Goal: Submit feedback/report problem: Provide input to the site owners about the experience or issues

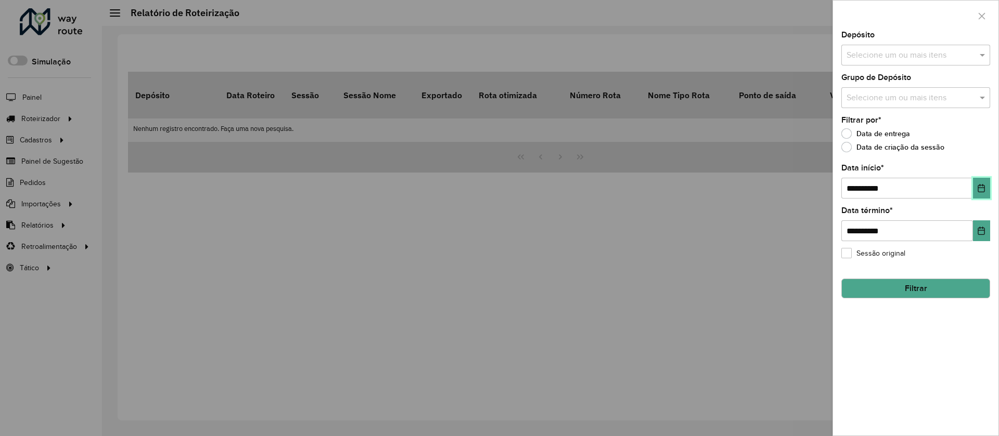
click at [981, 189] on icon "Choose Date" at bounding box center [981, 188] width 8 height 8
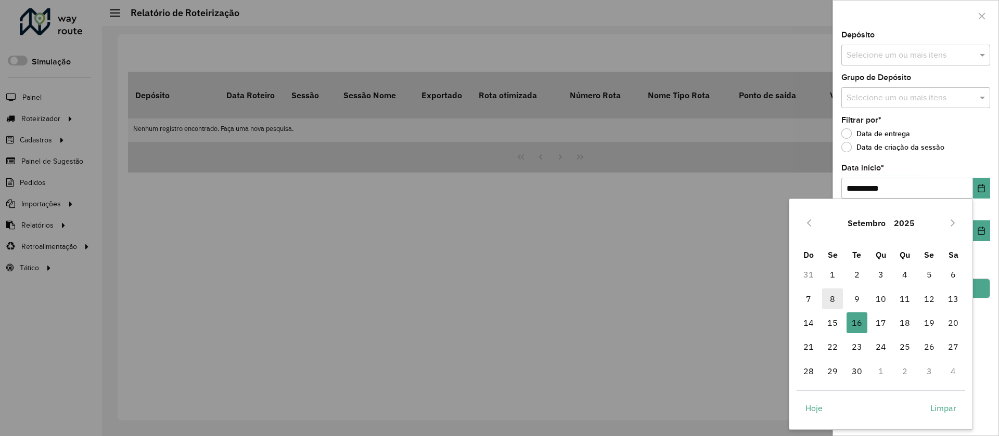
click at [829, 293] on span "8" at bounding box center [832, 299] width 21 height 21
type input "**********"
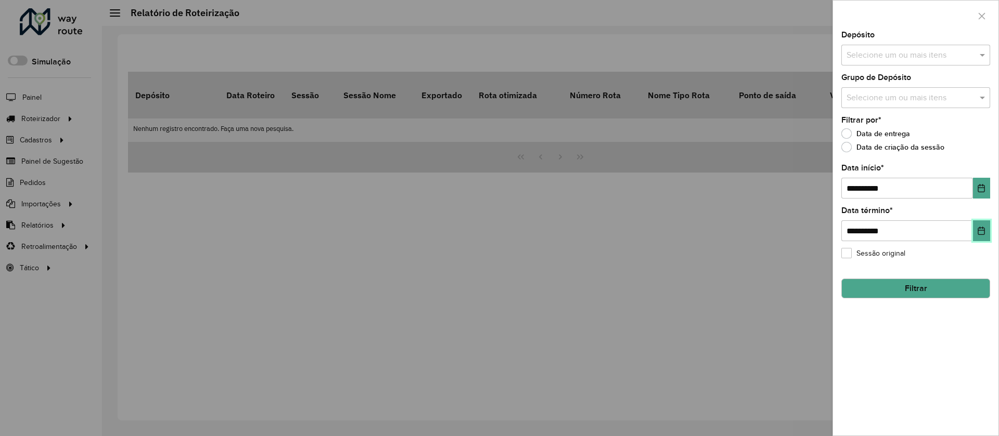
click at [982, 236] on button "Choose Date" at bounding box center [981, 231] width 17 height 21
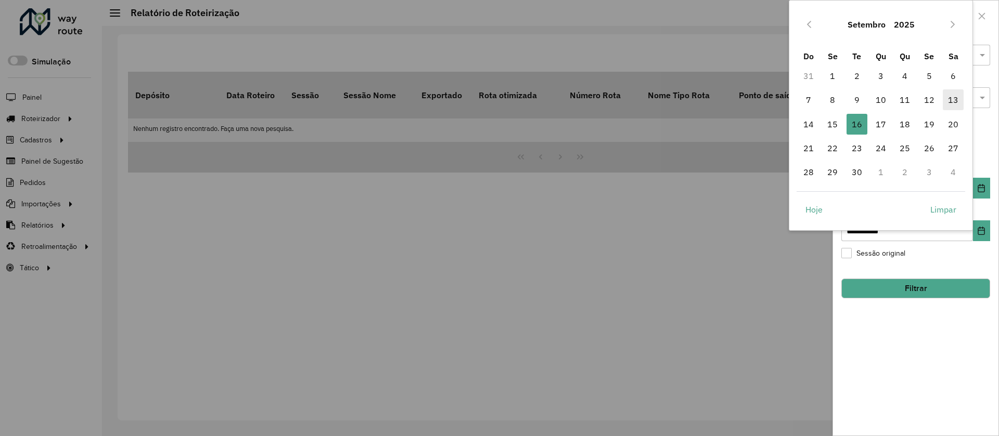
click at [956, 106] on span "13" at bounding box center [953, 99] width 21 height 21
type input "**********"
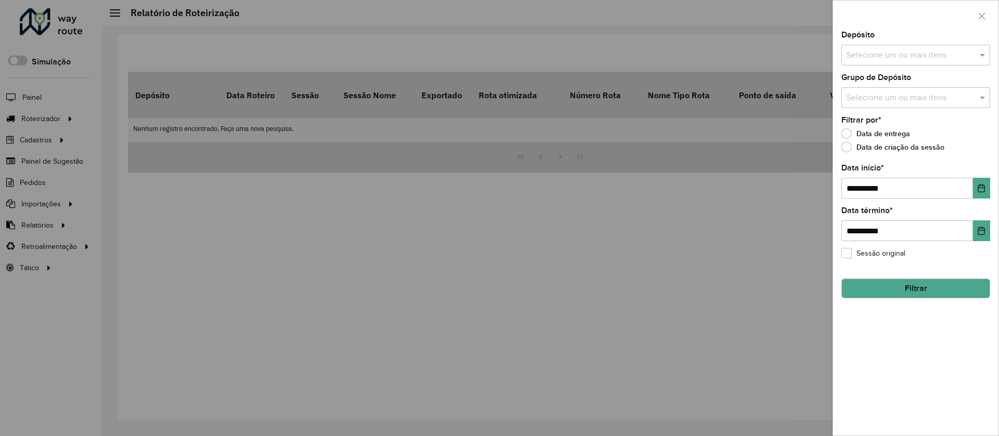
click at [968, 101] on input "text" at bounding box center [910, 98] width 133 height 12
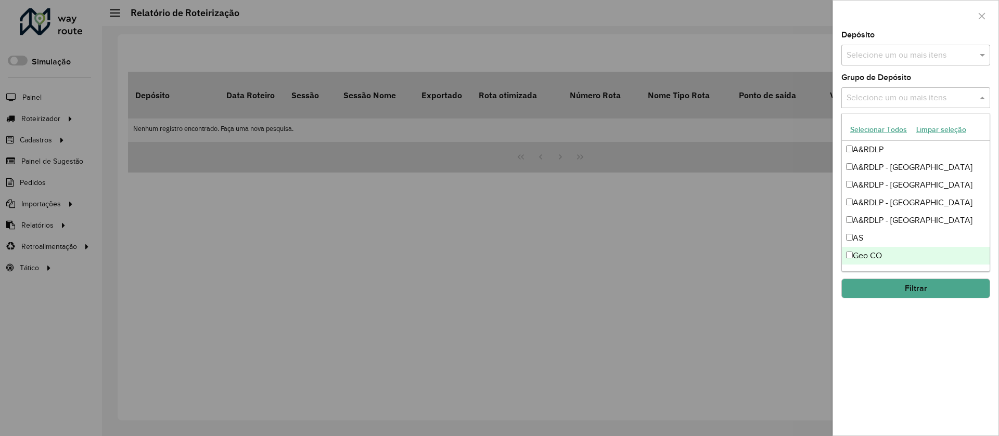
click at [879, 255] on div "Geo CO" at bounding box center [916, 256] width 148 height 18
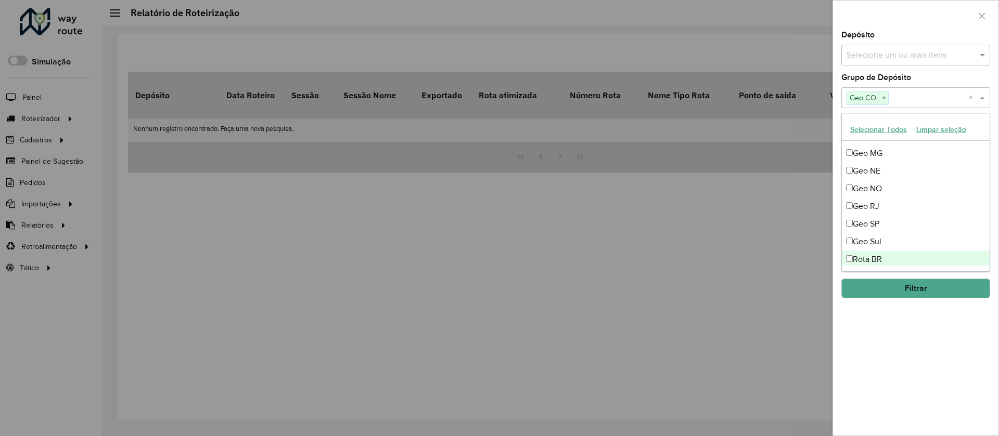
scroll to position [123, 0]
click at [892, 172] on div "Geo NE" at bounding box center [916, 169] width 148 height 18
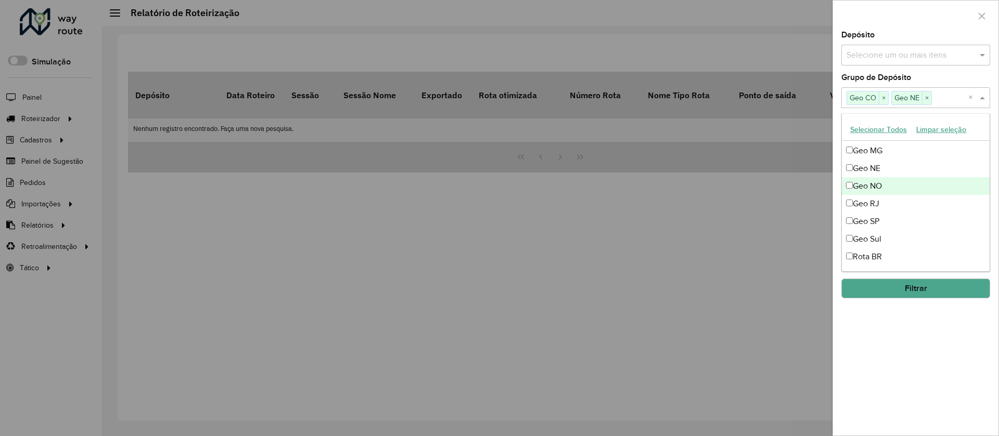
click at [894, 188] on div "Geo NO" at bounding box center [916, 186] width 148 height 18
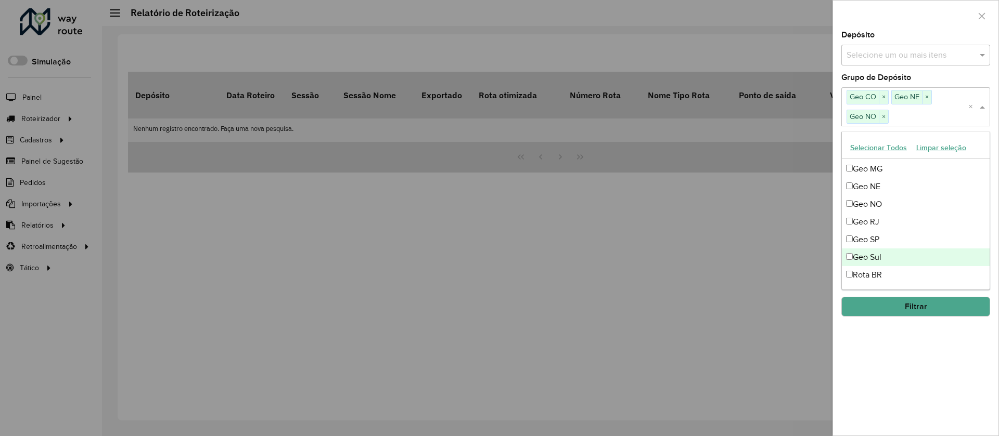
click at [899, 255] on div "Geo Sul" at bounding box center [916, 258] width 148 height 18
click at [922, 358] on div "**********" at bounding box center [915, 233] width 165 height 405
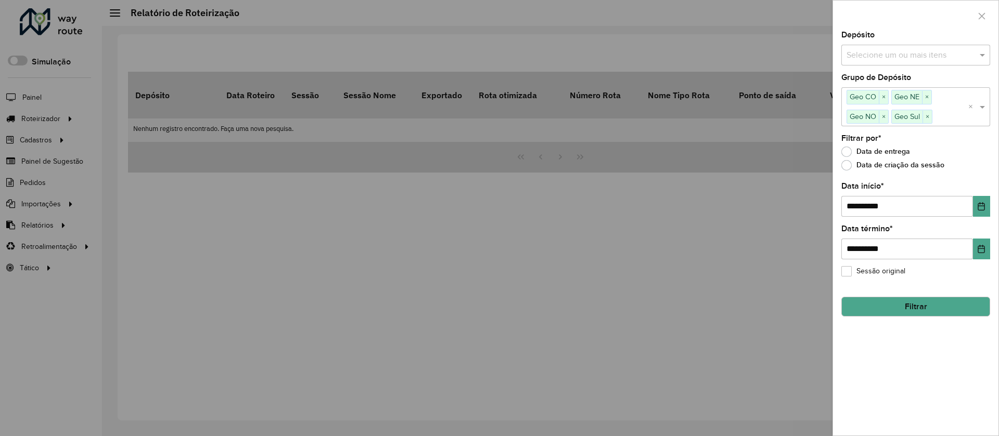
click at [58, 160] on div at bounding box center [499, 218] width 999 height 436
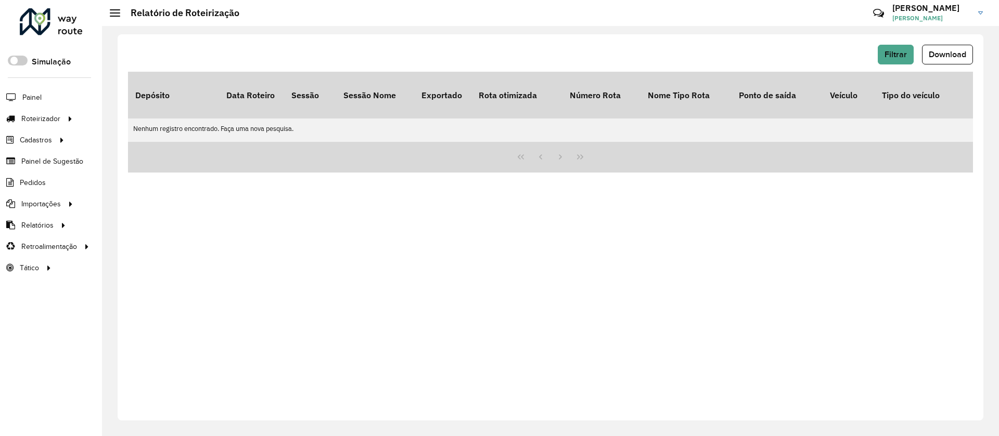
click at [56, 184] on li "Pedidos" at bounding box center [51, 182] width 102 height 21
click at [29, 183] on span "Pedidos" at bounding box center [33, 182] width 27 height 11
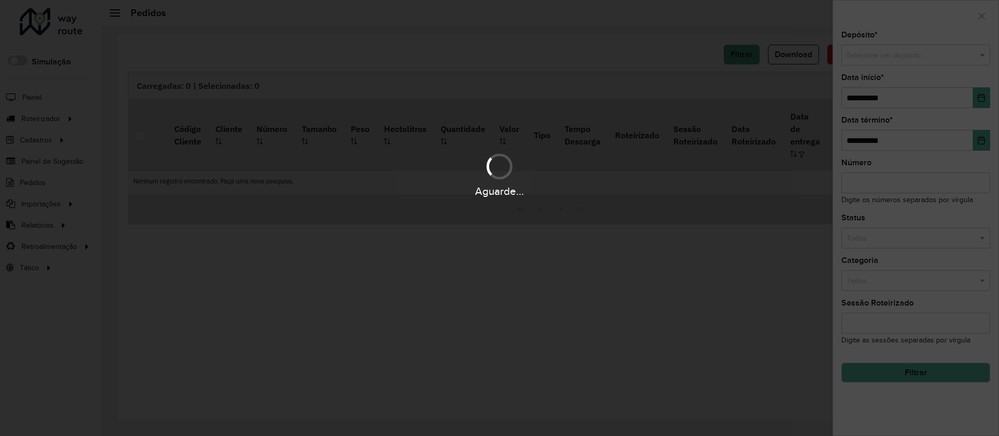
click at [572, 148] on div at bounding box center [499, 218] width 999 height 436
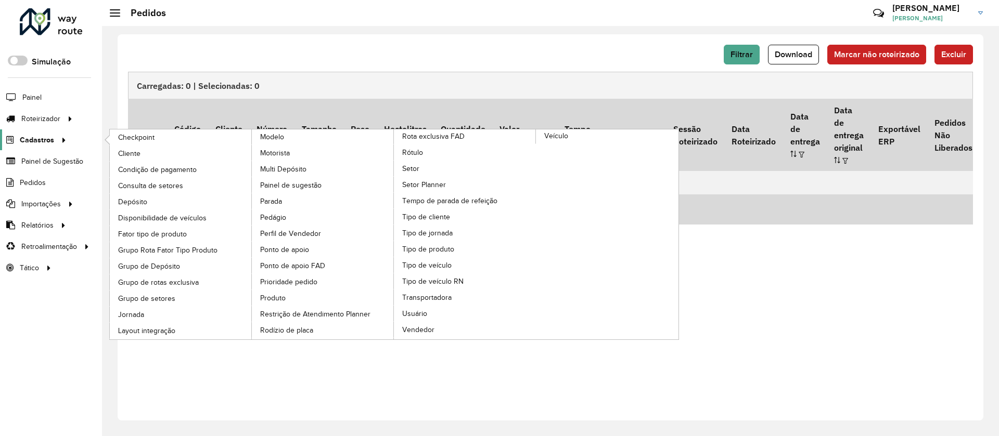
click at [63, 143] on icon at bounding box center [62, 140] width 9 height 16
click at [151, 182] on span "Consulta de setores" at bounding box center [152, 185] width 68 height 11
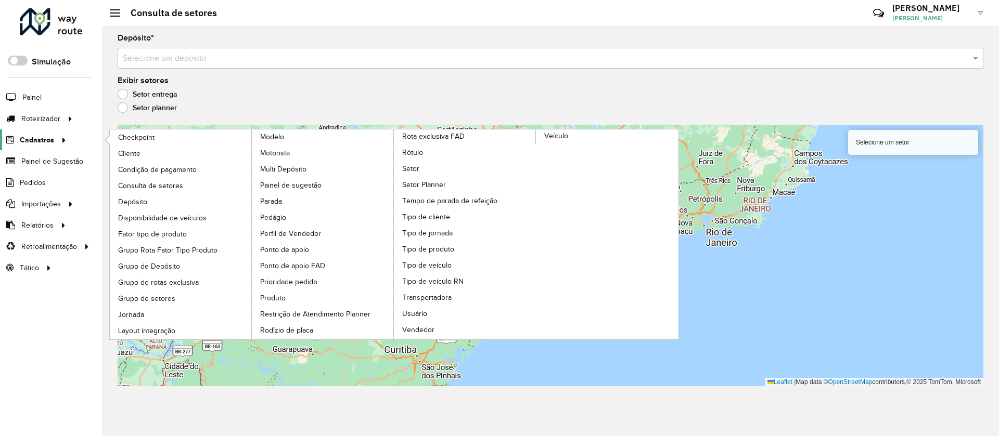
click at [67, 136] on div at bounding box center [62, 140] width 16 height 11
click at [460, 172] on link "Setor" at bounding box center [465, 169] width 143 height 16
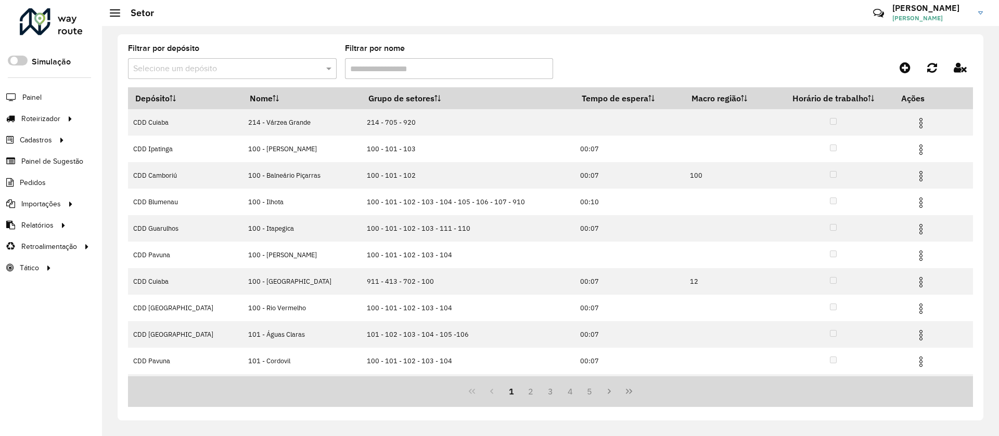
click at [265, 69] on input "text" at bounding box center [221, 69] width 177 height 12
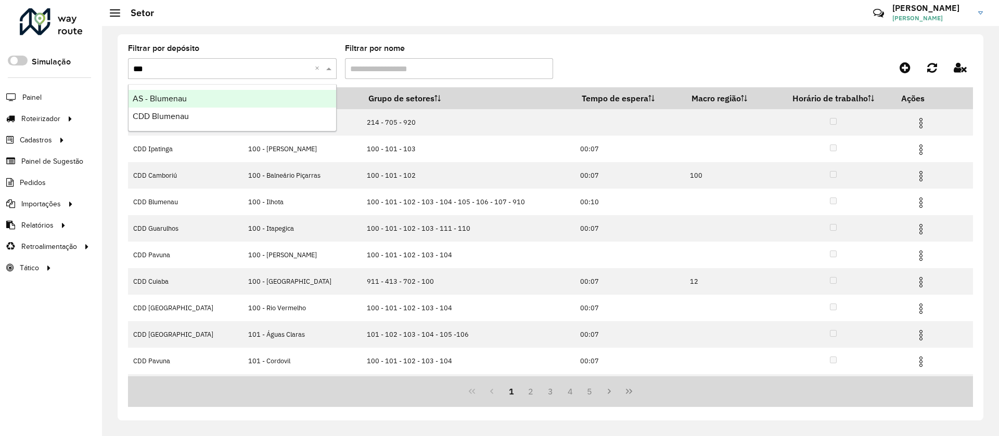
type input "****"
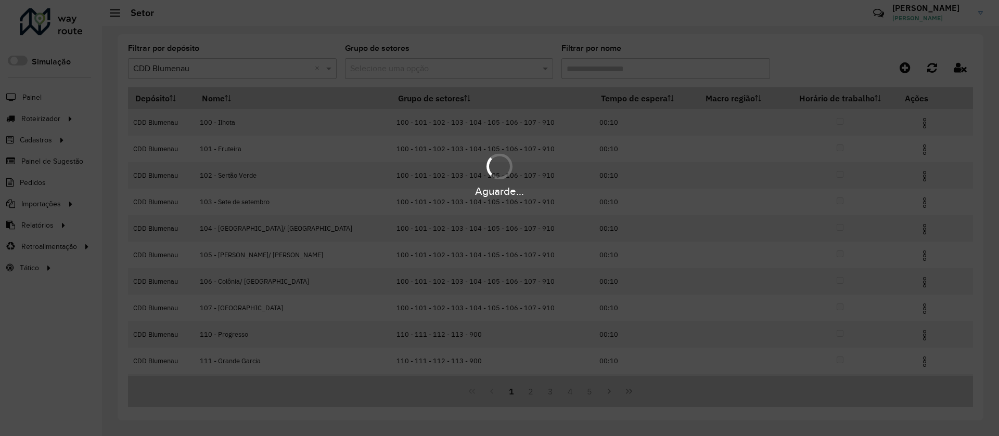
click at [585, 84] on formly-field "Filtrar por nome" at bounding box center [665, 66] width 209 height 43
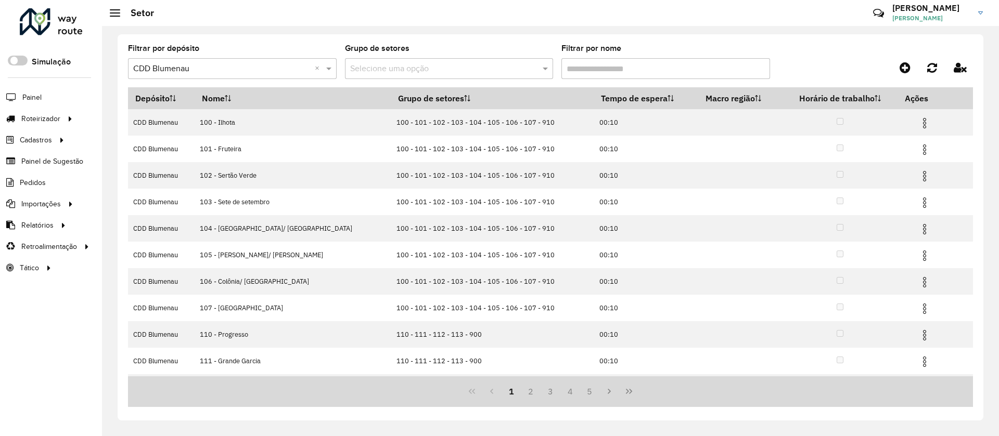
click at [586, 72] on input "Filtrar por nome" at bounding box center [665, 68] width 209 height 21
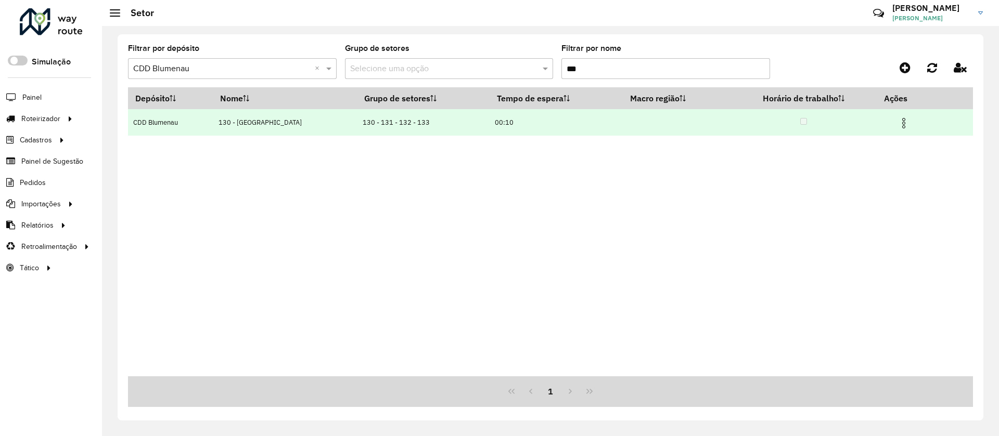
type input "***"
click at [902, 125] on img at bounding box center [903, 123] width 12 height 12
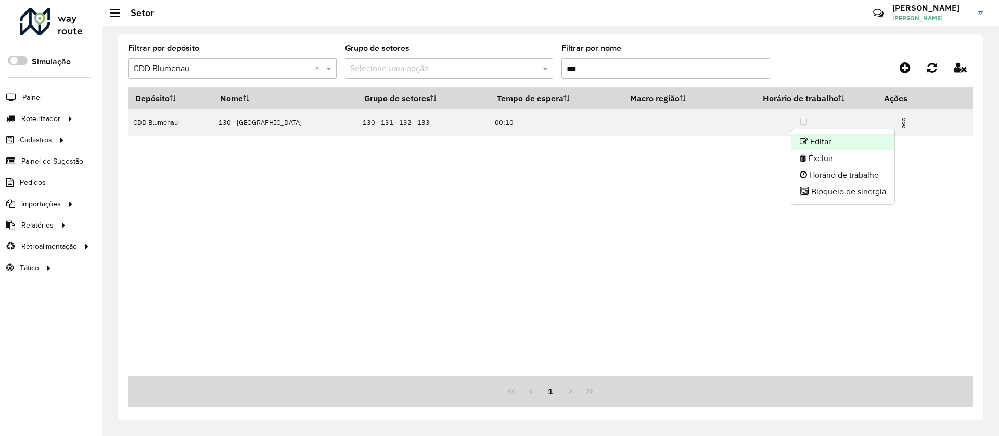
click at [866, 136] on li "Editar" at bounding box center [842, 142] width 103 height 17
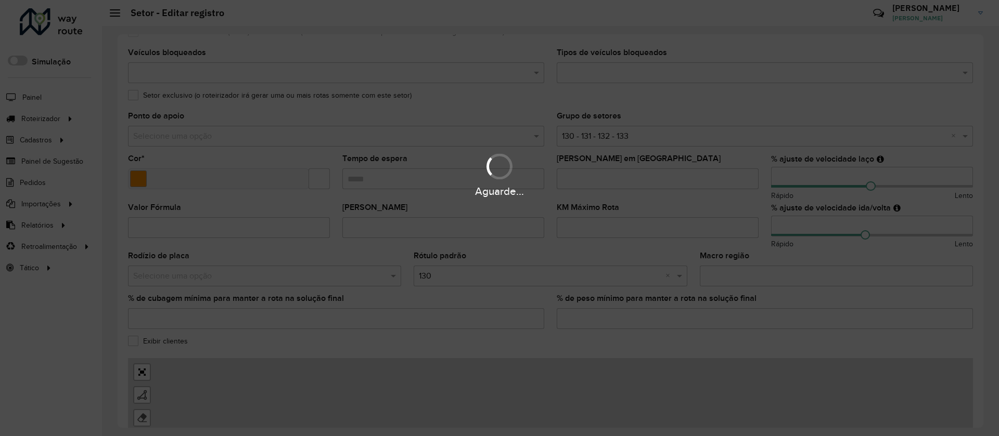
scroll to position [156, 0]
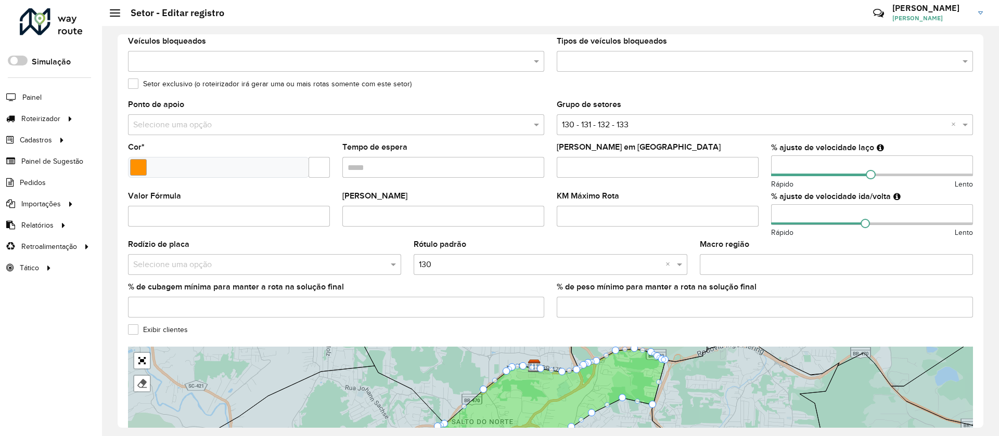
drag, startPoint x: 800, startPoint y: 212, endPoint x: 740, endPoint y: 207, distance: 60.6
click at [743, 211] on formly-group "Veículos Tipos de veículos exclusivos Os veículos selecionados (acima) são excl…" at bounding box center [550, 150] width 857 height 352
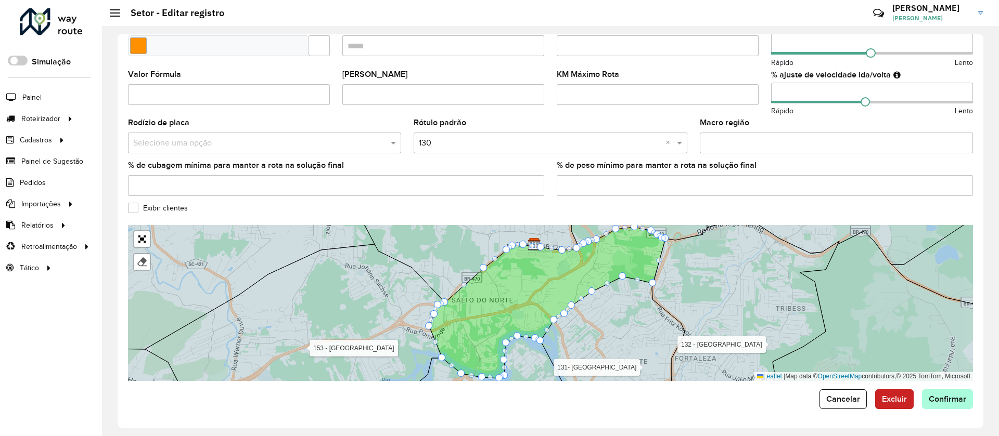
type input "**"
click at [946, 392] on button "Confirmar" at bounding box center [947, 400] width 51 height 20
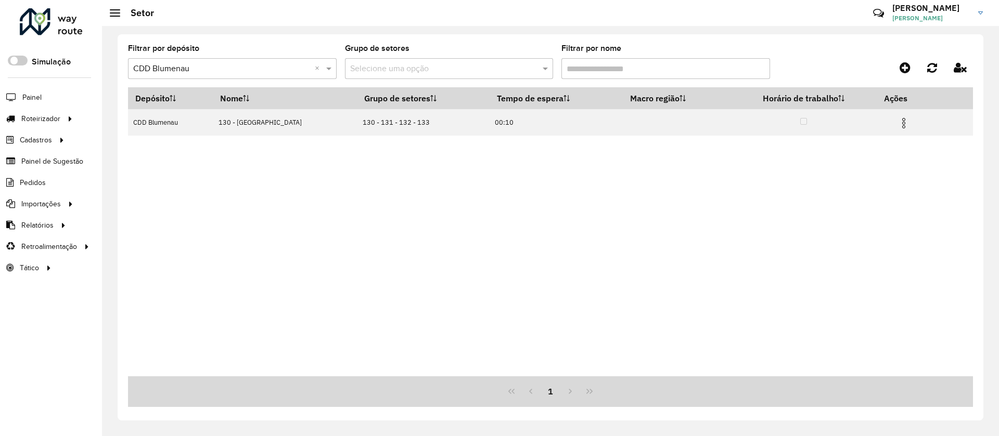
drag, startPoint x: 608, startPoint y: 73, endPoint x: 535, endPoint y: 58, distance: 74.3
click at [535, 58] on formly-group "Filtrar por depósito Selecione um depósito × CDD Blumenau × Grupo de setores Se…" at bounding box center [440, 66] width 625 height 43
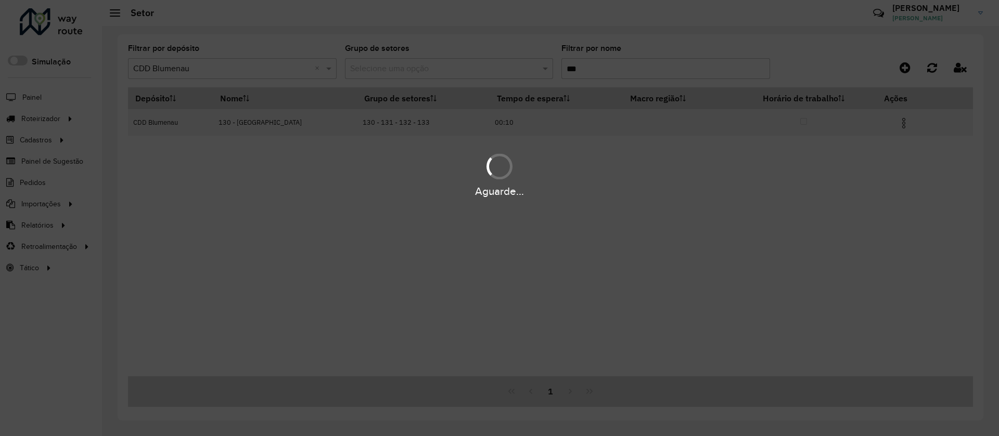
type input "***"
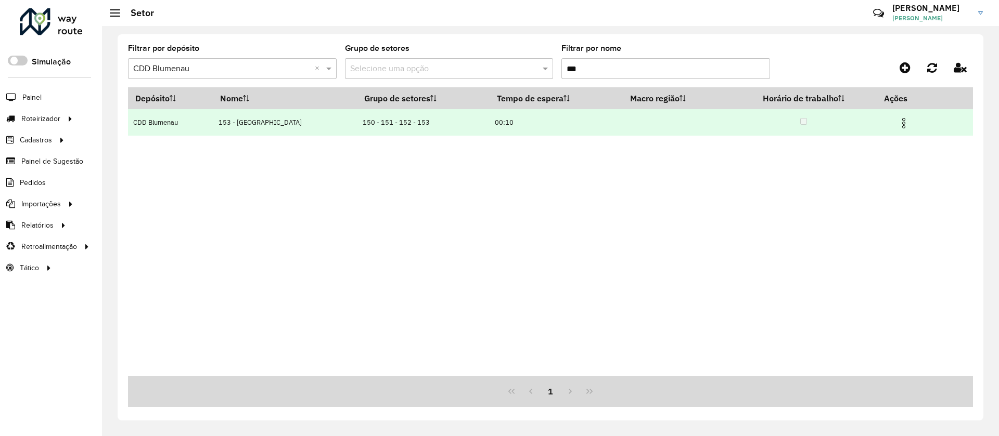
click at [905, 124] on img at bounding box center [903, 123] width 12 height 12
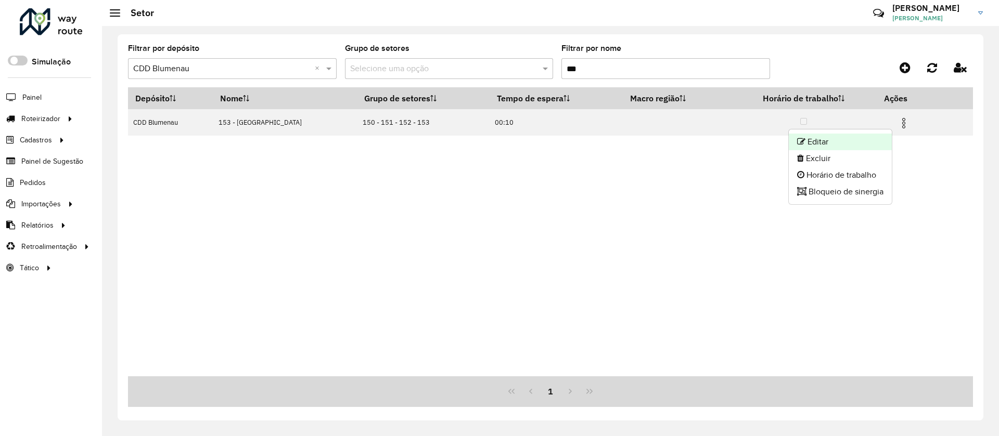
click at [882, 139] on li "Editar" at bounding box center [840, 142] width 103 height 17
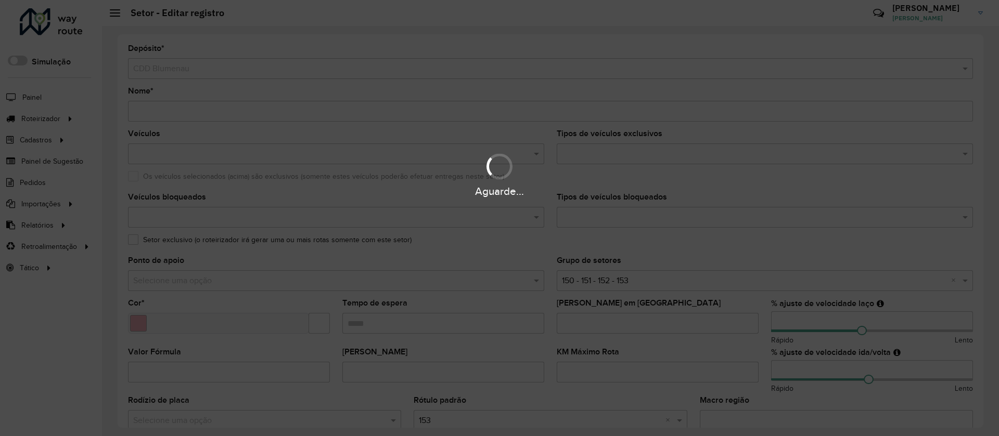
drag, startPoint x: 766, startPoint y: 365, endPoint x: 759, endPoint y: 364, distance: 6.8
click at [759, 364] on hb-app "Aguarde... Pop-up bloqueado! Seu navegador bloqueou automáticamente a abertura …" at bounding box center [499, 218] width 999 height 436
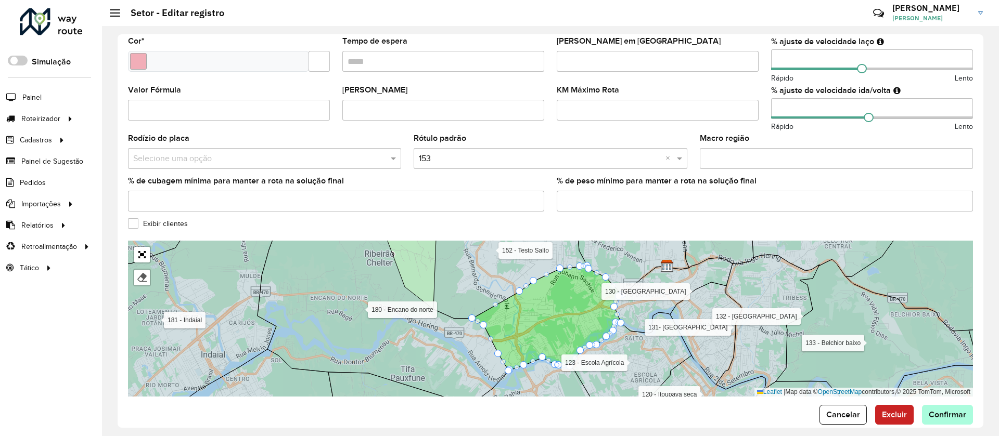
scroll to position [278, 0]
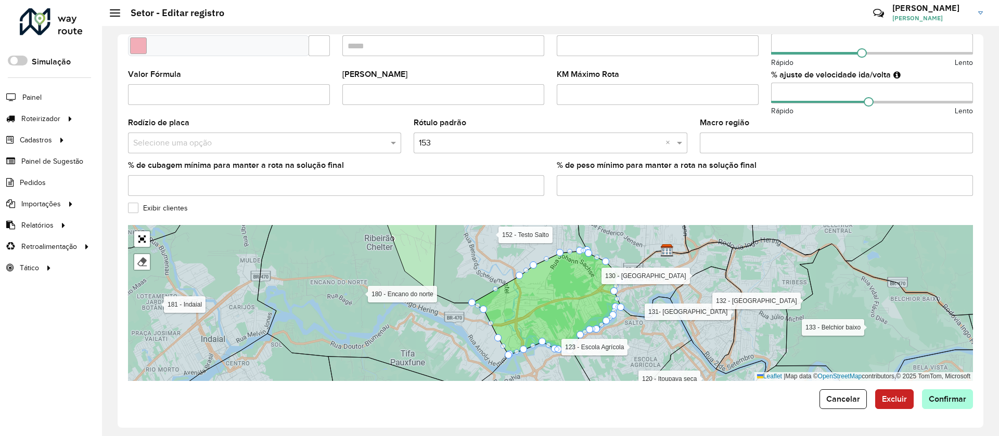
type input "**"
click at [951, 400] on span "Confirmar" at bounding box center [947, 399] width 37 height 9
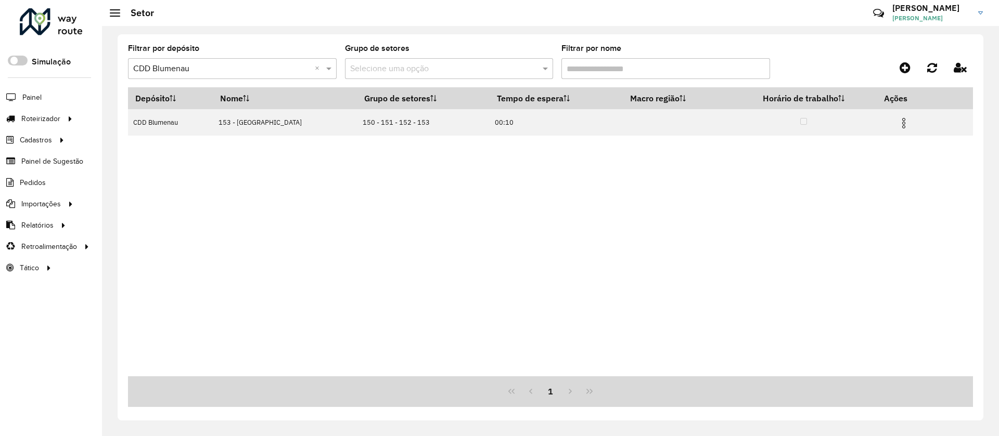
drag, startPoint x: 588, startPoint y: 67, endPoint x: 541, endPoint y: 59, distance: 47.9
click at [541, 59] on formly-group "Filtrar por depósito Selecione um depósito × CDD Blumenau × Grupo de setores Se…" at bounding box center [440, 66] width 625 height 43
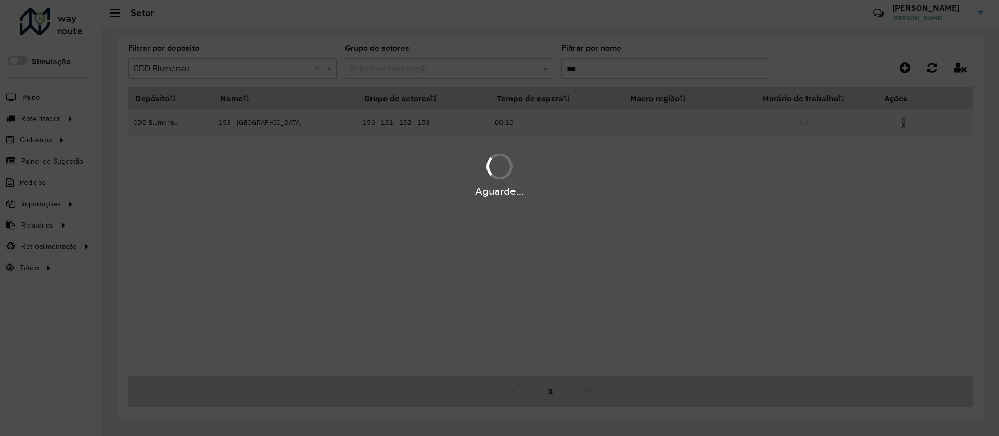
type input "***"
click at [897, 125] on div "Aguarde..." at bounding box center [499, 218] width 999 height 436
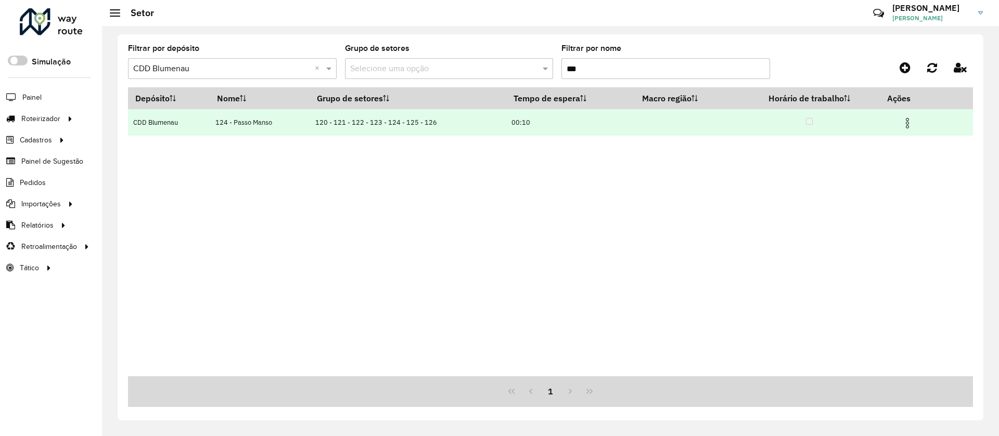
click at [908, 123] on img at bounding box center [907, 123] width 12 height 12
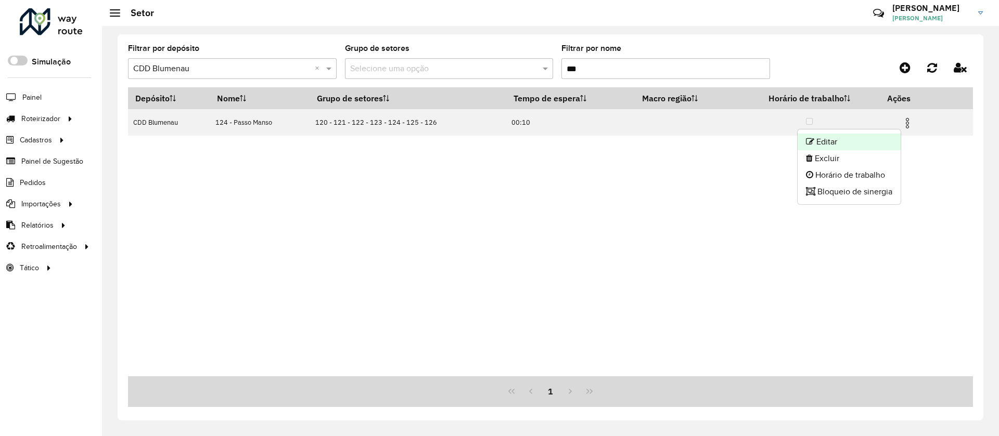
click at [862, 140] on li "Editar" at bounding box center [848, 142] width 103 height 17
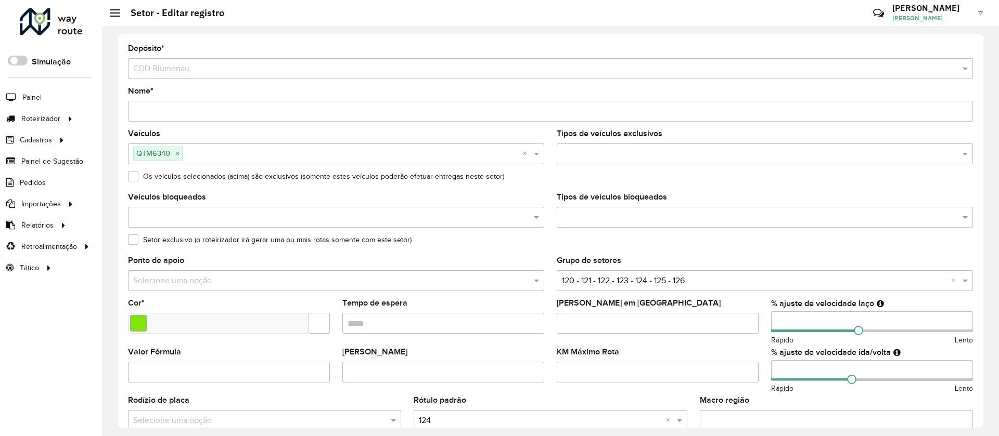
drag, startPoint x: 802, startPoint y: 367, endPoint x: 737, endPoint y: 367, distance: 64.5
click at [737, 367] on formly-group "Veículos QTM6340 × × Tipos de veículos exclusivos Os veículos selecionados (aci…" at bounding box center [550, 306] width 857 height 352
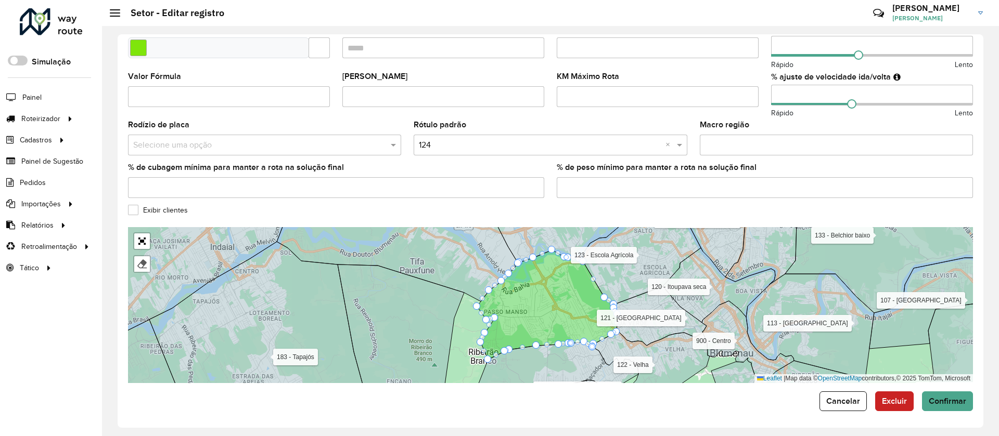
scroll to position [278, 0]
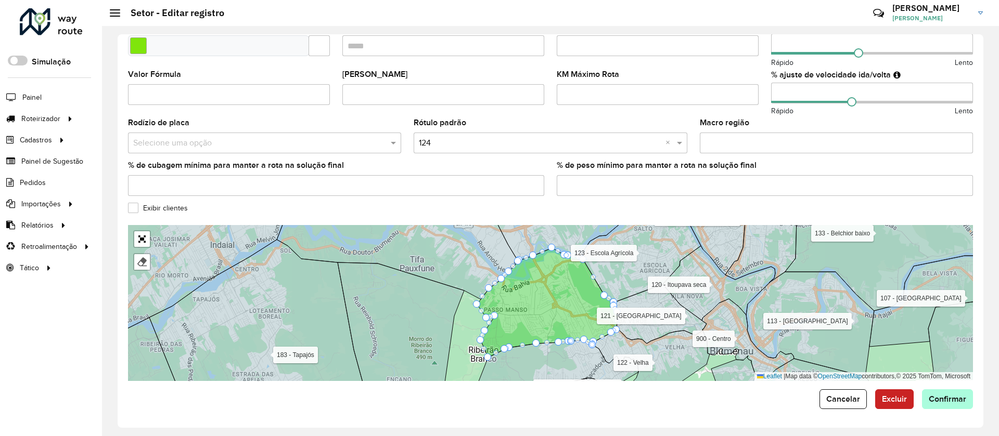
type input "**"
click at [955, 397] on span "Confirmar" at bounding box center [947, 399] width 37 height 9
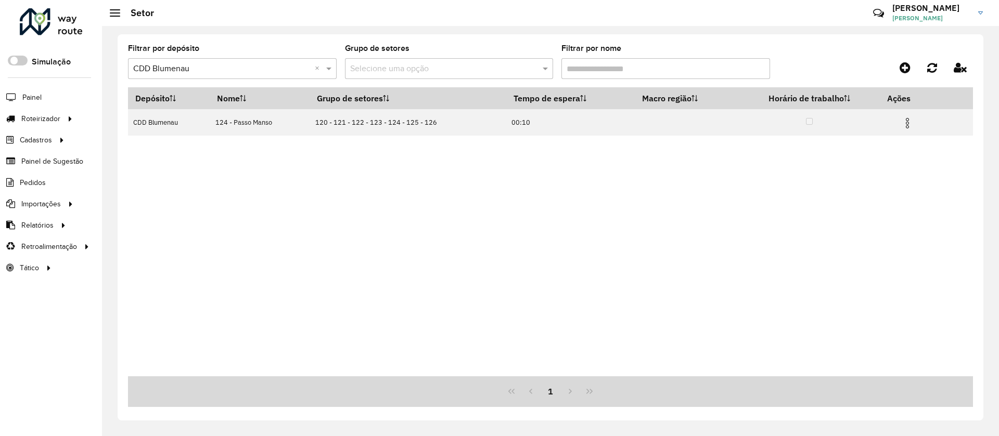
drag, startPoint x: 589, startPoint y: 69, endPoint x: 522, endPoint y: 68, distance: 66.6
click at [522, 68] on formly-group "Filtrar por depósito Selecione um depósito × CDD Blumenau × Grupo de setores Se…" at bounding box center [440, 66] width 625 height 43
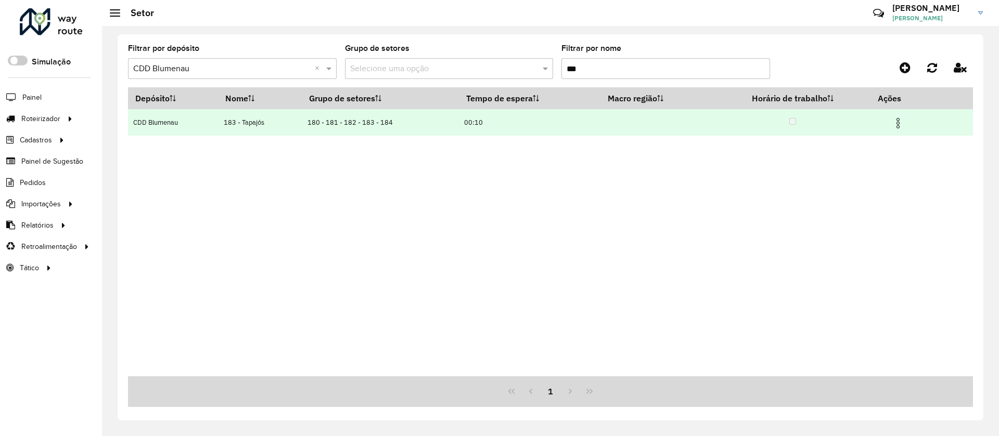
type input "***"
click at [899, 121] on img at bounding box center [898, 123] width 12 height 12
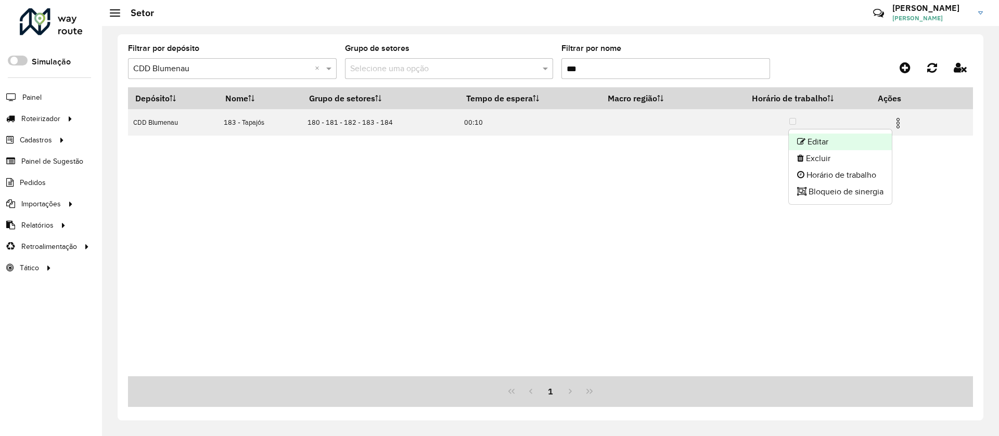
click at [839, 145] on li "Editar" at bounding box center [840, 142] width 103 height 17
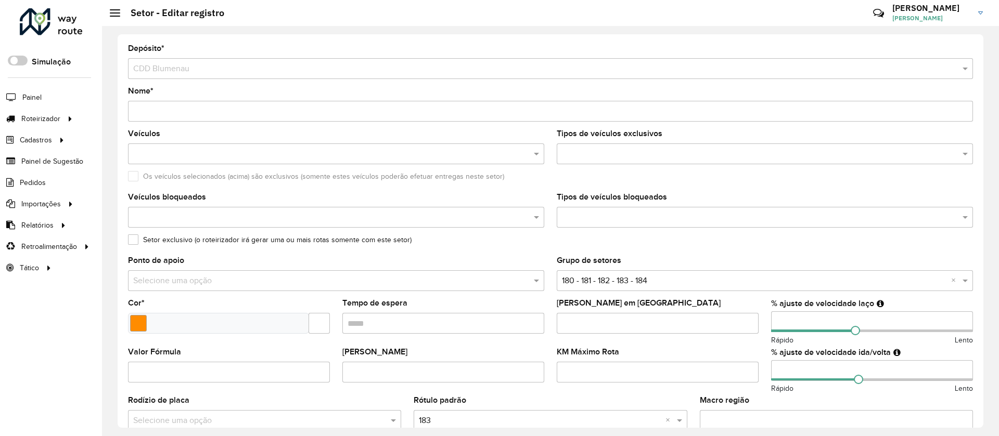
click at [728, 369] on formly-group "Veículos Tipos de veículos exclusivos Os veículos selecionados (acima) são excl…" at bounding box center [550, 306] width 857 height 352
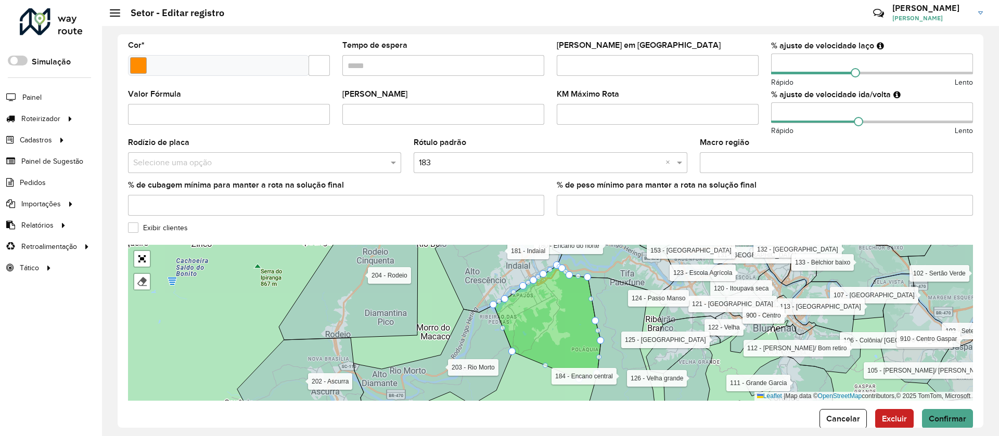
scroll to position [278, 0]
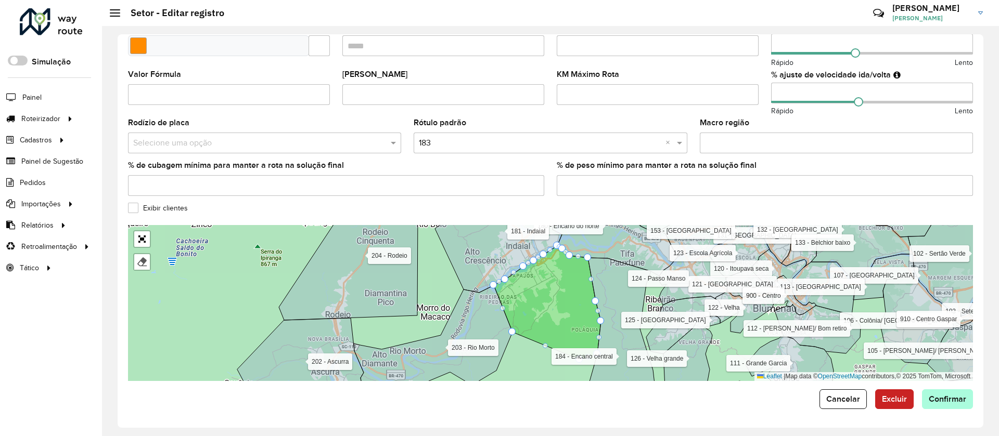
type input "**"
click at [957, 399] on span "Confirmar" at bounding box center [947, 399] width 37 height 9
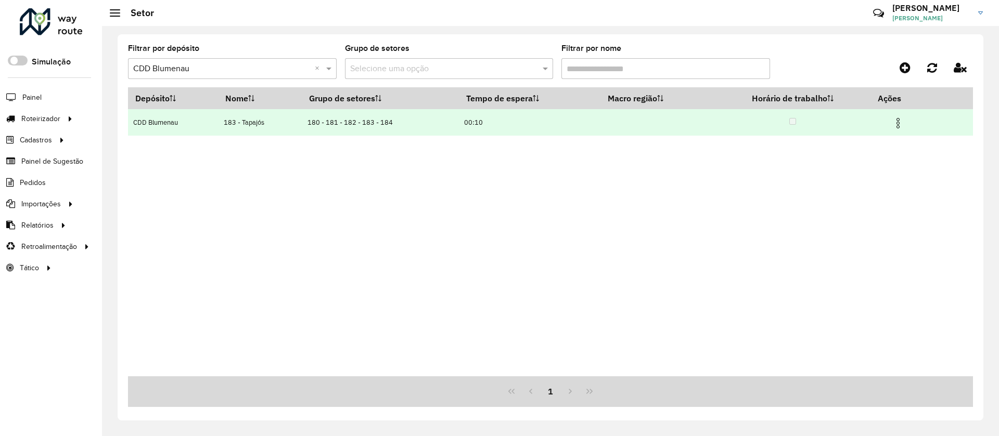
click at [902, 121] on img at bounding box center [898, 123] width 12 height 12
click at [879, 145] on li "Editar" at bounding box center [840, 142] width 103 height 17
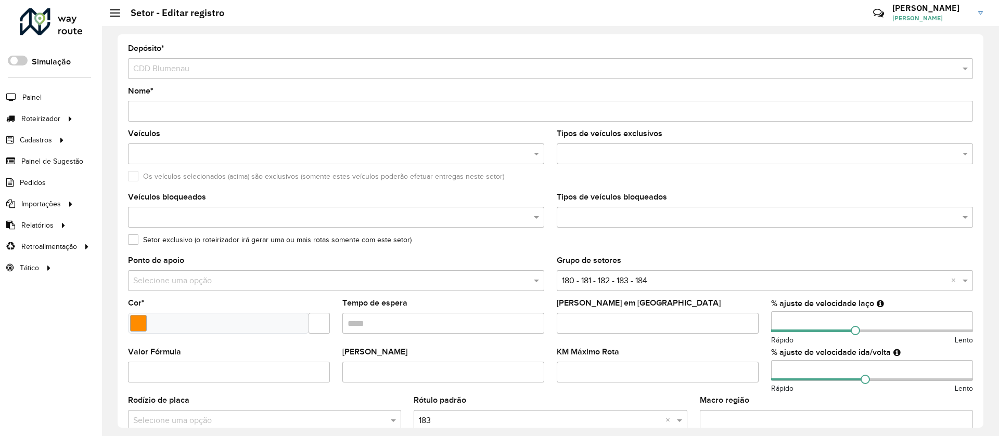
click at [728, 365] on hb-app "Aguarde... Pop-up bloqueado! Seu navegador bloqueou automáticamente a abertura …" at bounding box center [499, 218] width 999 height 436
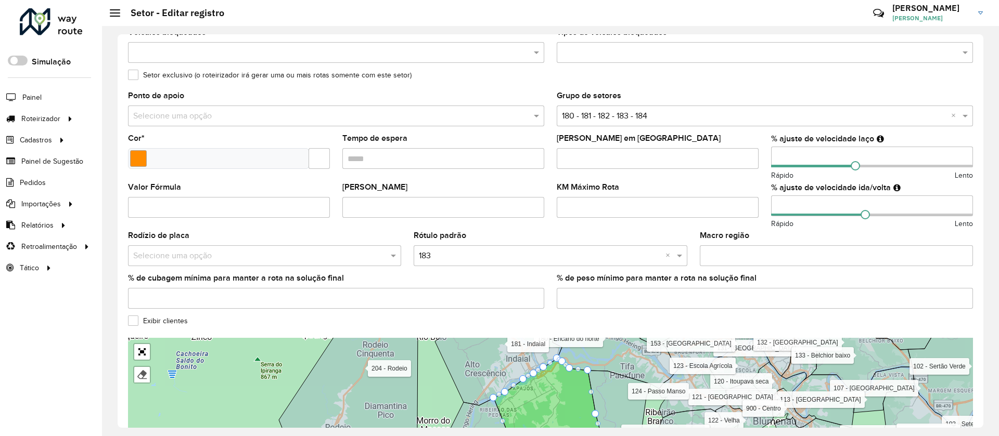
scroll to position [278, 0]
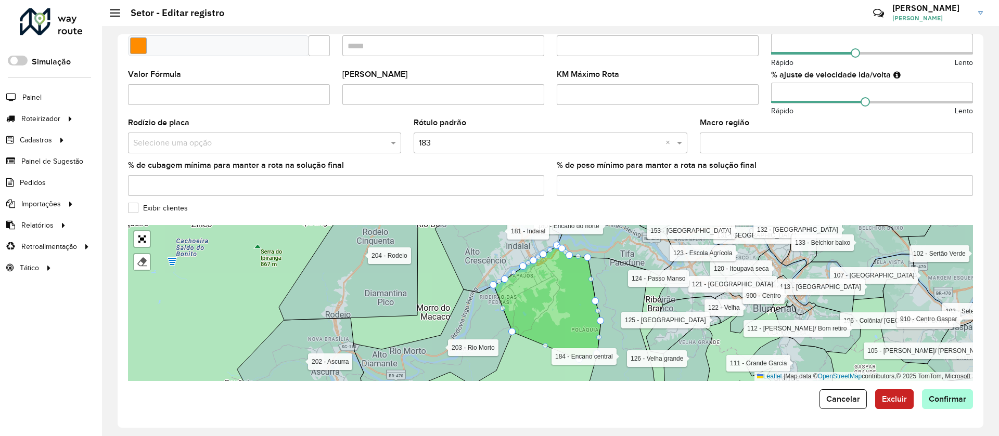
type input "**"
click at [957, 398] on span "Confirmar" at bounding box center [947, 399] width 37 height 9
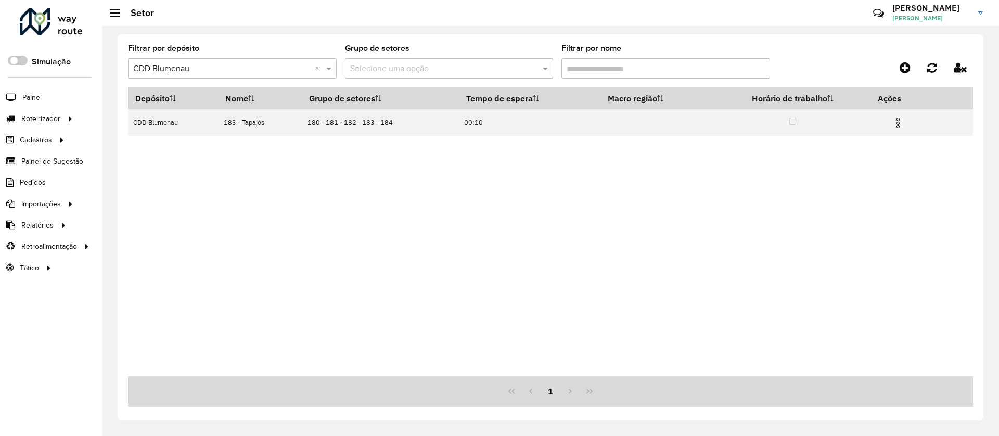
click at [601, 73] on input "Filtrar por nome" at bounding box center [665, 68] width 209 height 21
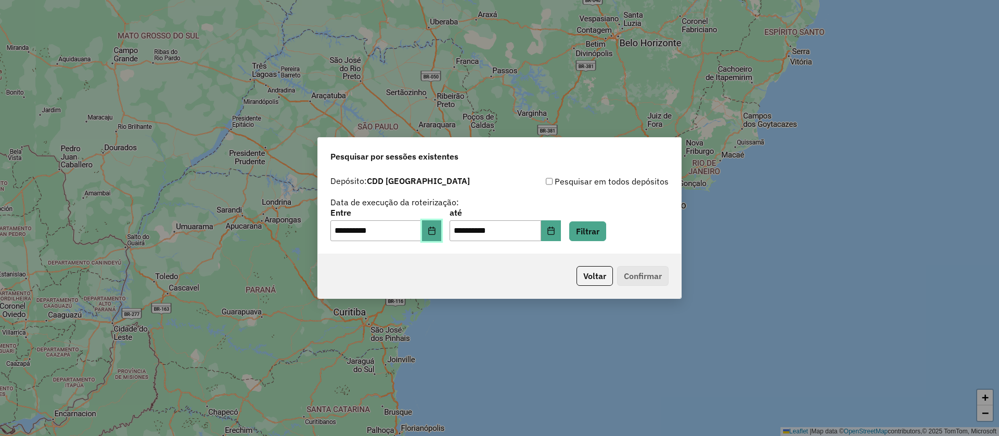
click at [436, 234] on icon "Choose Date" at bounding box center [432, 231] width 8 height 8
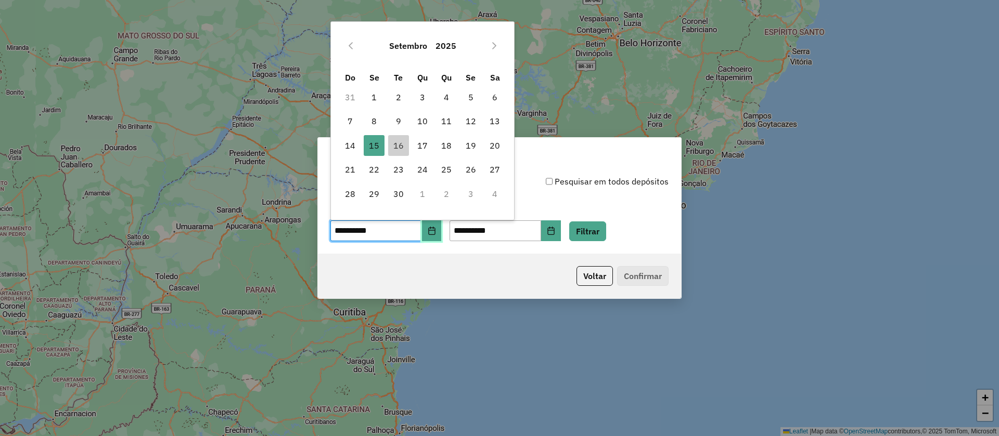
click at [440, 235] on button "Choose Date" at bounding box center [432, 231] width 20 height 21
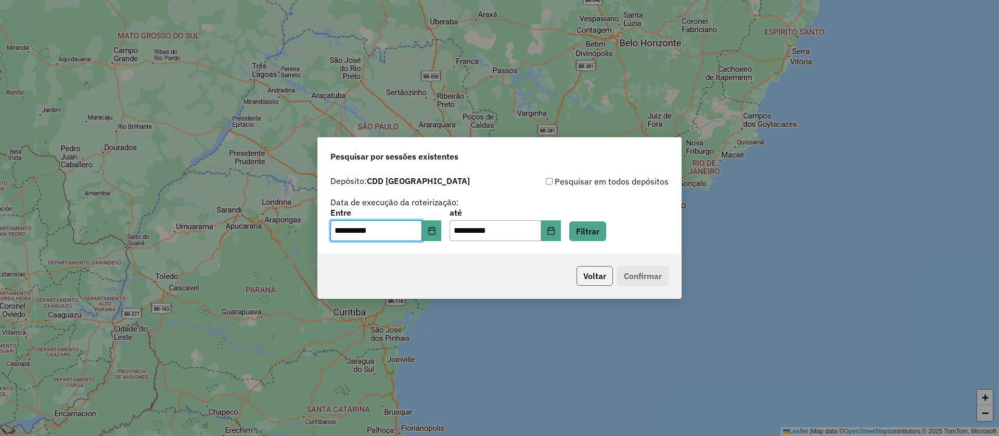
click at [598, 273] on button "Voltar" at bounding box center [594, 276] width 36 height 20
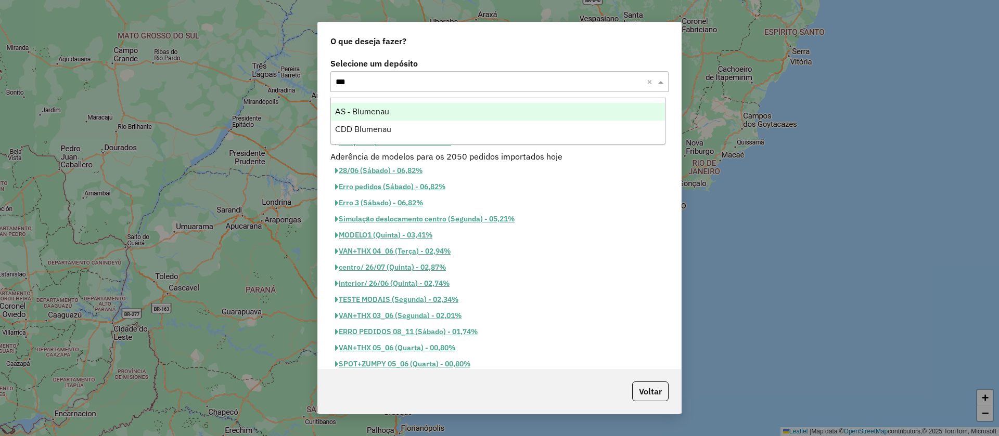
type input "****"
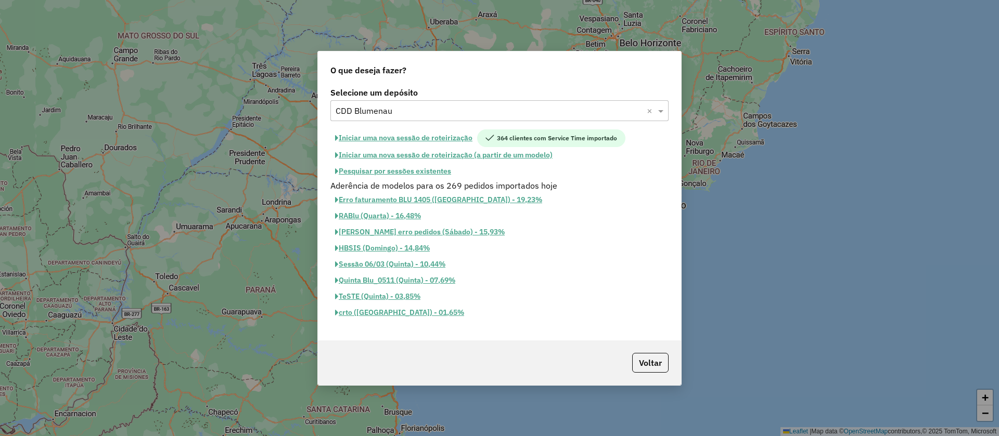
click at [443, 170] on button "Pesquisar por sessões existentes" at bounding box center [392, 171] width 125 height 16
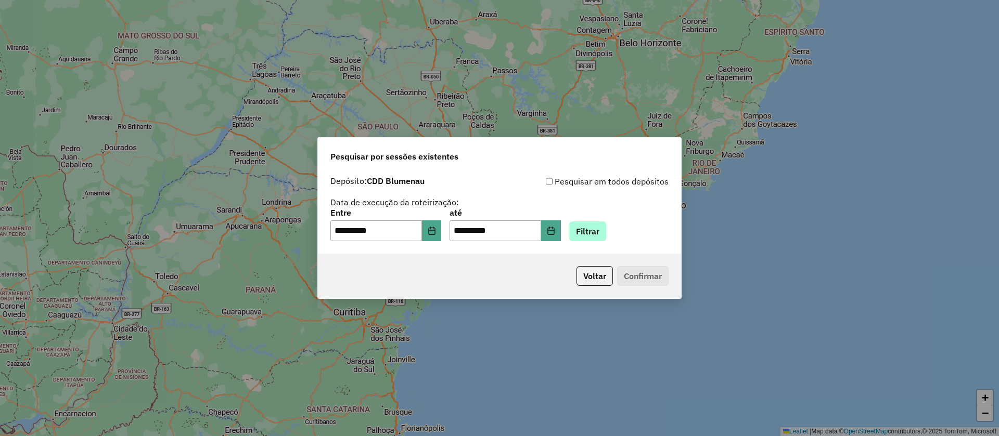
click at [580, 230] on div "**********" at bounding box center [499, 225] width 338 height 32
click at [595, 231] on button "Filtrar" at bounding box center [587, 232] width 37 height 20
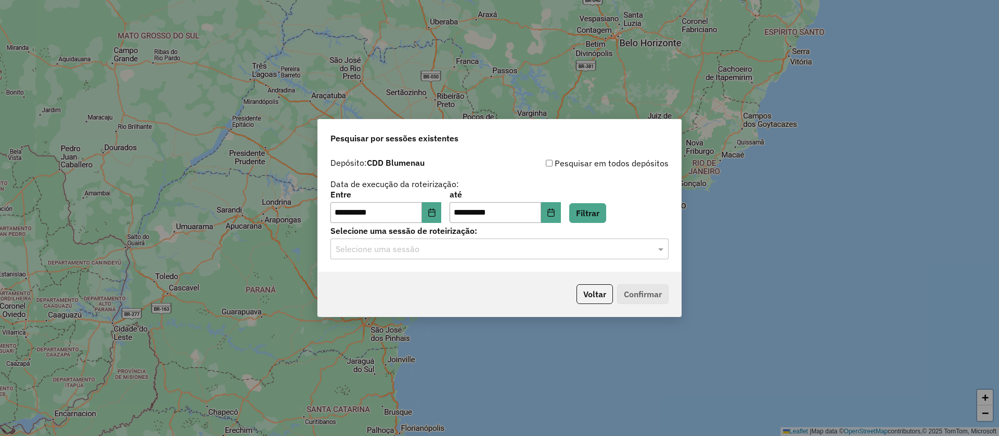
click at [532, 264] on div "**********" at bounding box center [499, 212] width 363 height 119
click at [506, 247] on input "text" at bounding box center [489, 249] width 307 height 12
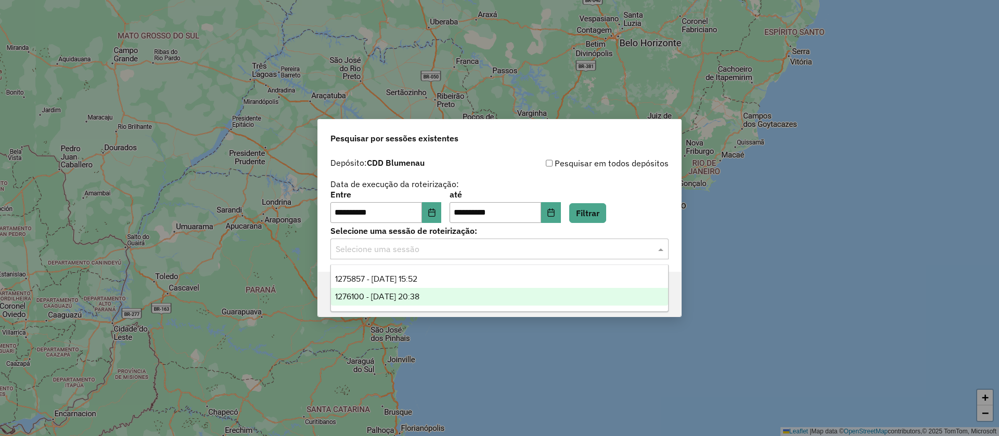
click at [468, 296] on div "1276100 - 15/09/2025 20:38" at bounding box center [499, 297] width 337 height 18
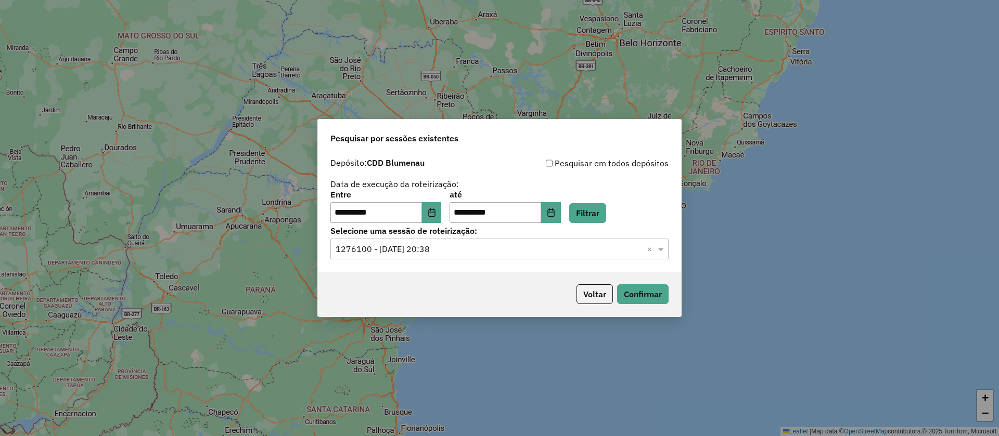
click at [483, 249] on input "text" at bounding box center [489, 249] width 307 height 12
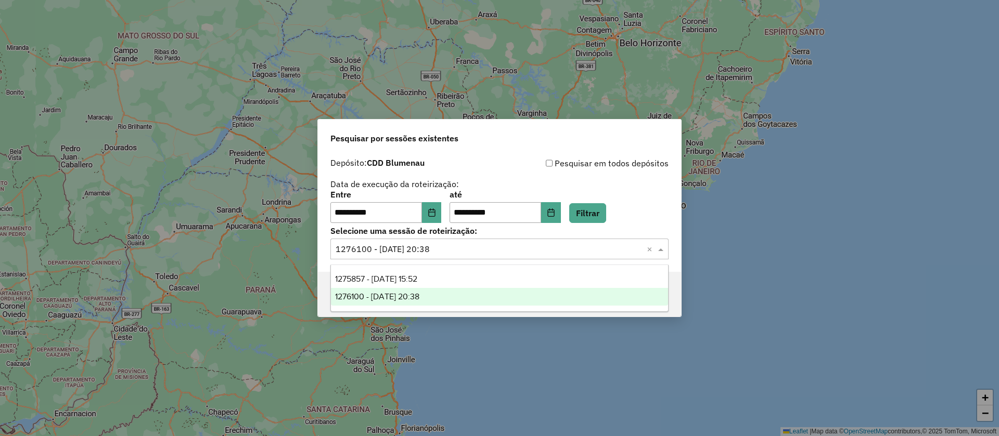
click at [471, 267] on ng-dropdown-panel "1275857 - 15/09/2025 15:52 1276100 - 15/09/2025 20:38" at bounding box center [499, 288] width 338 height 47
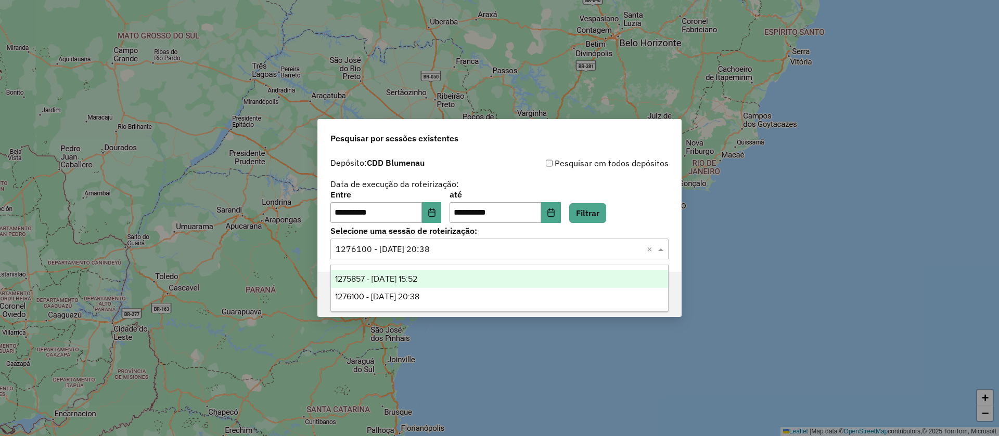
click at [474, 278] on div "1275857 - 15/09/2025 15:52" at bounding box center [499, 279] width 337 height 18
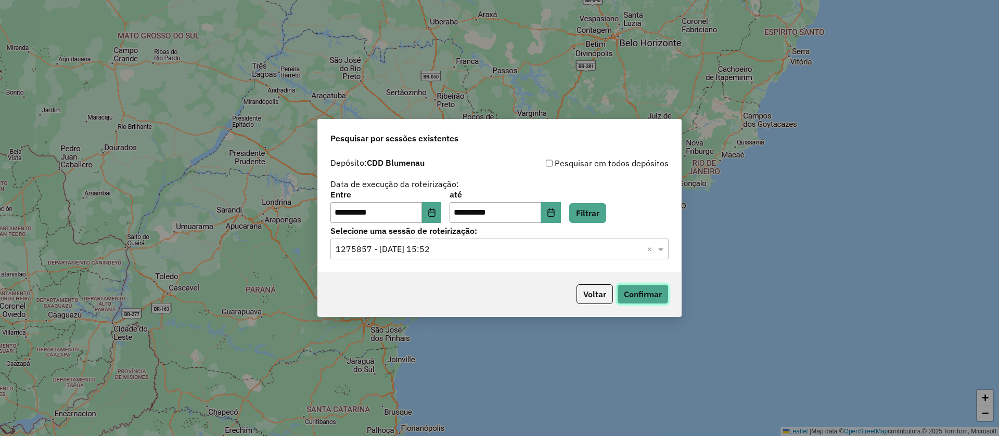
click at [626, 292] on button "Confirmar" at bounding box center [642, 295] width 51 height 20
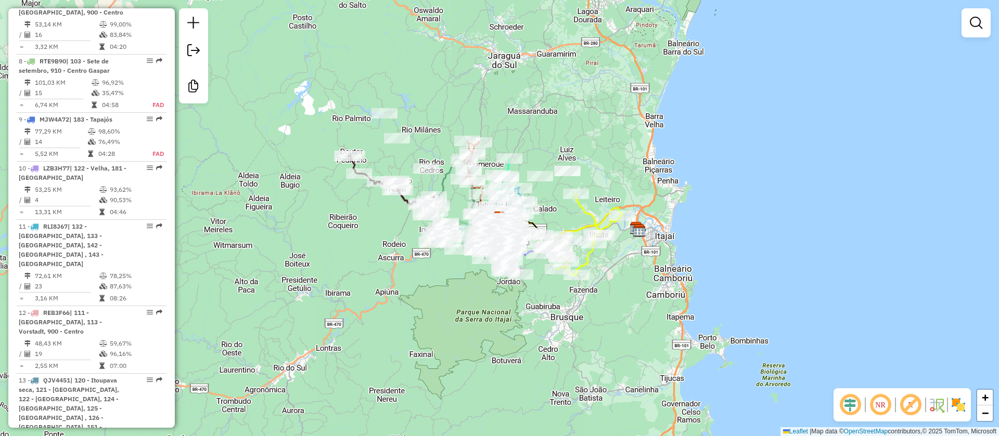
scroll to position [1170, 0]
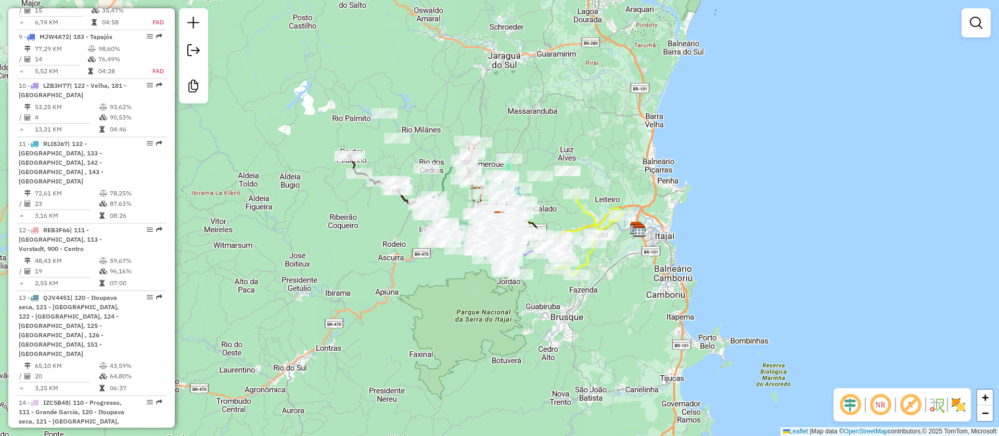
select select "**********"
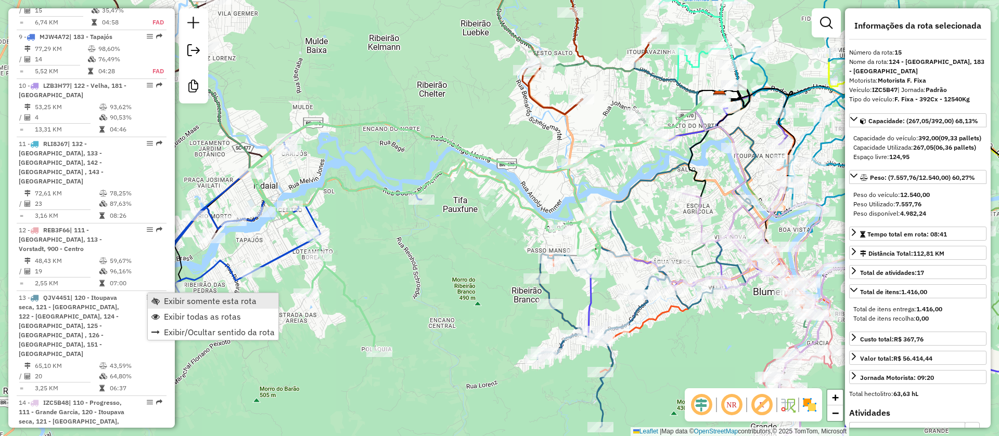
click at [174, 304] on span "Exibir somente esta rota" at bounding box center [210, 301] width 93 height 8
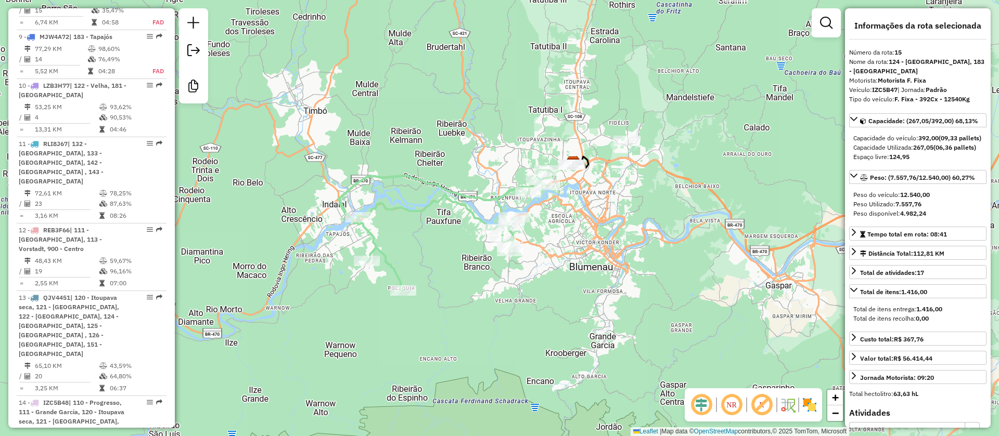
click at [756, 407] on em at bounding box center [761, 405] width 25 height 25
click at [813, 406] on img at bounding box center [809, 405] width 17 height 17
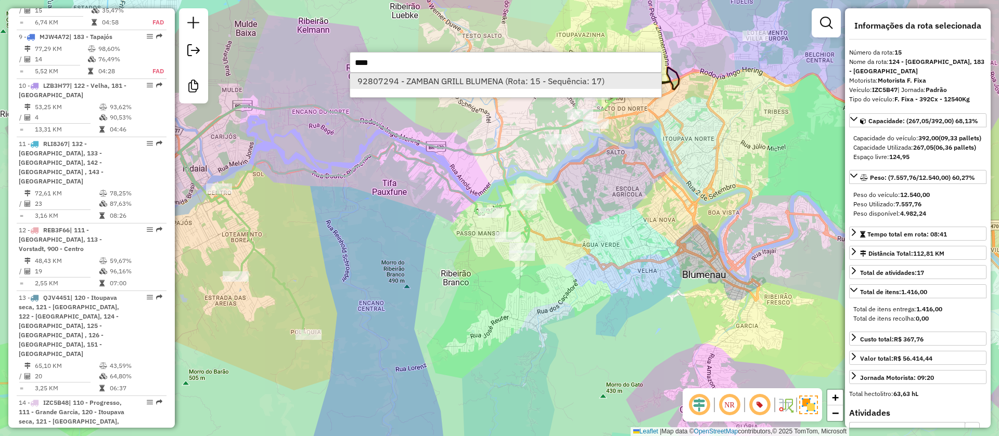
type input "****"
click at [524, 86] on li "92807294 - ZAMBAN GRILL BLUMENA (Rota: 15 - Sequência: 17)" at bounding box center [505, 81] width 311 height 16
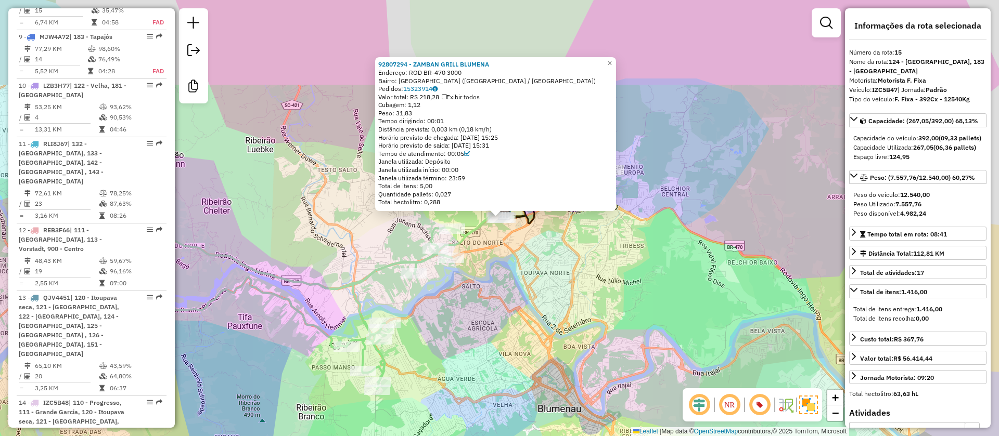
scroll to position [1268, 0]
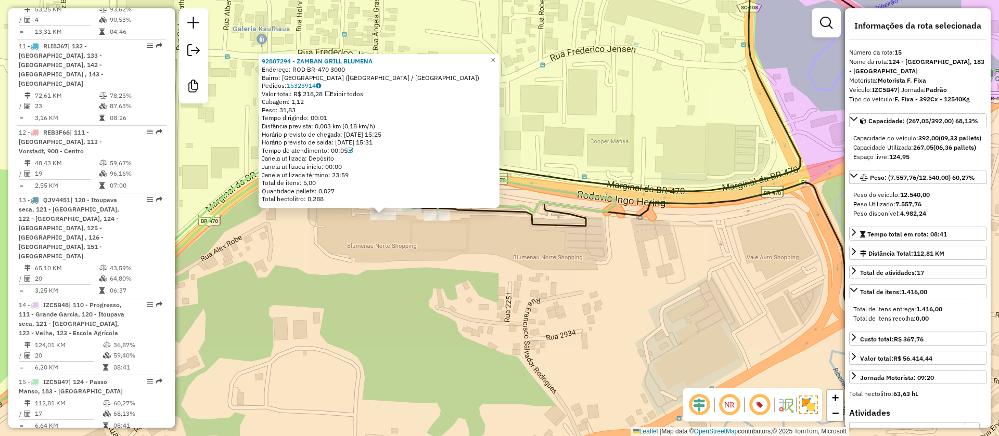
drag, startPoint x: 536, startPoint y: 234, endPoint x: 557, endPoint y: 243, distance: 23.3
click at [557, 243] on div "92807294 - ZAMBAN GRILL BLUMENA Endereço: ROD BR-470 3000 Bairro: SALTO DO NORT…" at bounding box center [499, 218] width 999 height 436
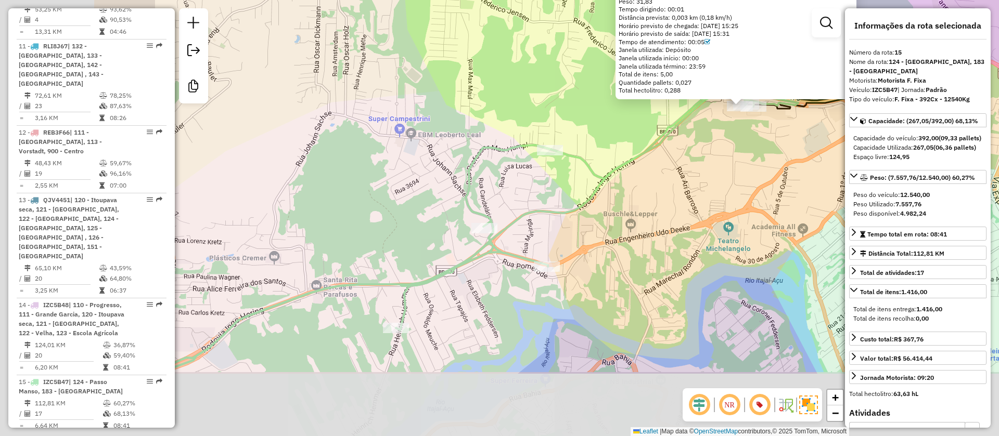
drag, startPoint x: 535, startPoint y: 301, endPoint x: 753, endPoint y: 178, distance: 250.4
click at [753, 178] on div "92807294 - ZAMBAN GRILL BLUMENA Endereço: ROD BR-470 3000 Bairro: SALTO DO NORT…" at bounding box center [499, 218] width 999 height 436
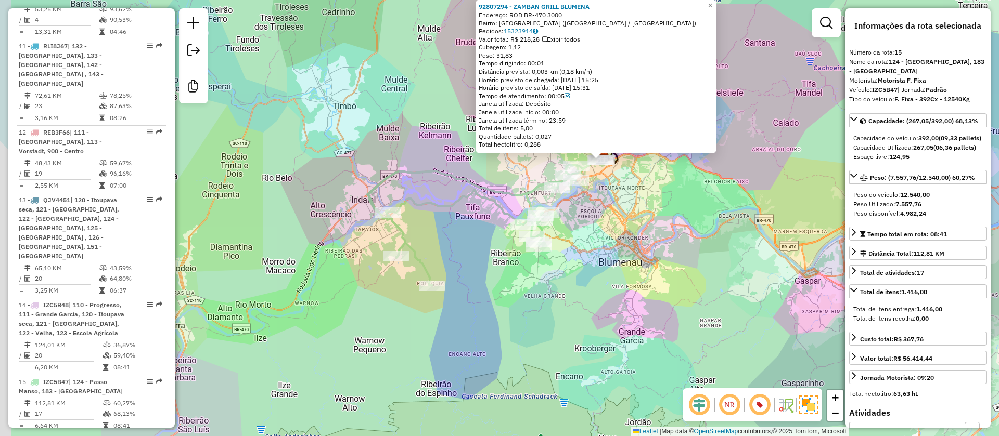
drag, startPoint x: 388, startPoint y: 247, endPoint x: 442, endPoint y: 241, distance: 54.3
click at [442, 241] on div "92807294 - ZAMBAN GRILL BLUMENA Endereço: ROD BR-470 3000 Bairro: SALTO DO NORT…" at bounding box center [499, 218] width 999 height 436
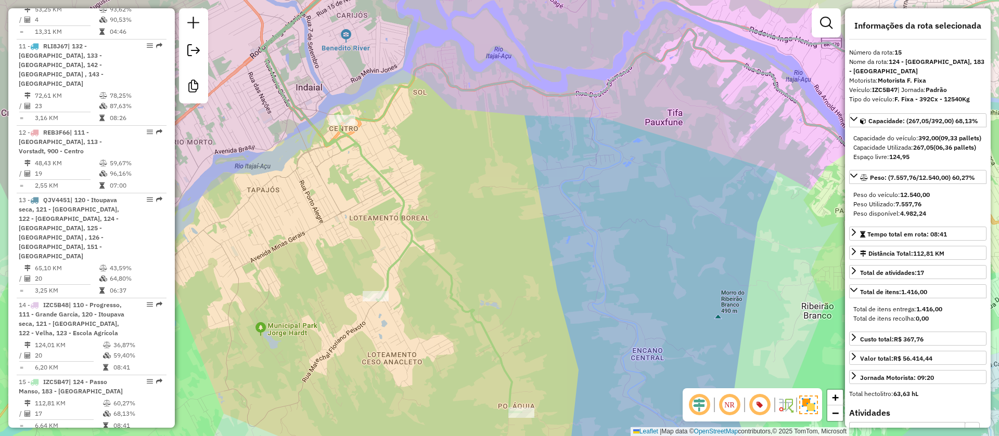
scroll to position [522, 0]
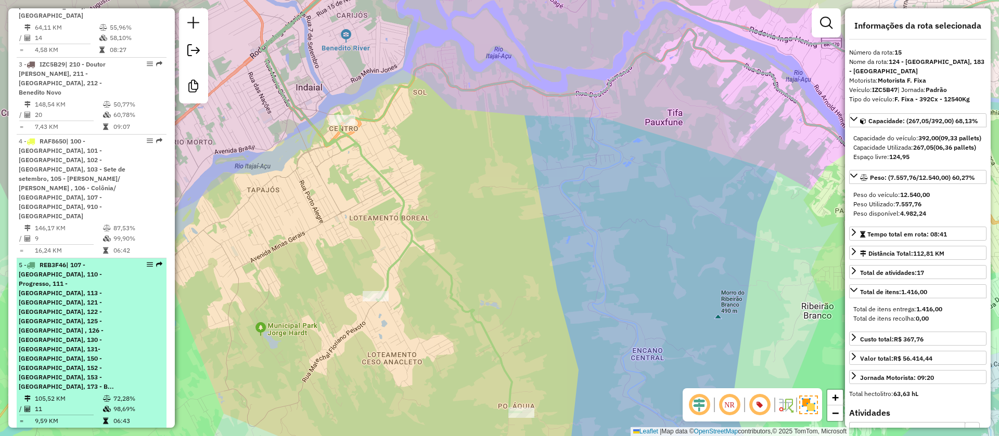
click at [114, 281] on div "5 - REB3F46 | 107 - Bela Vista, 110 - Progresso, 111 - Grande Garcia, 113 - Vor…" at bounding box center [74, 326] width 110 height 131
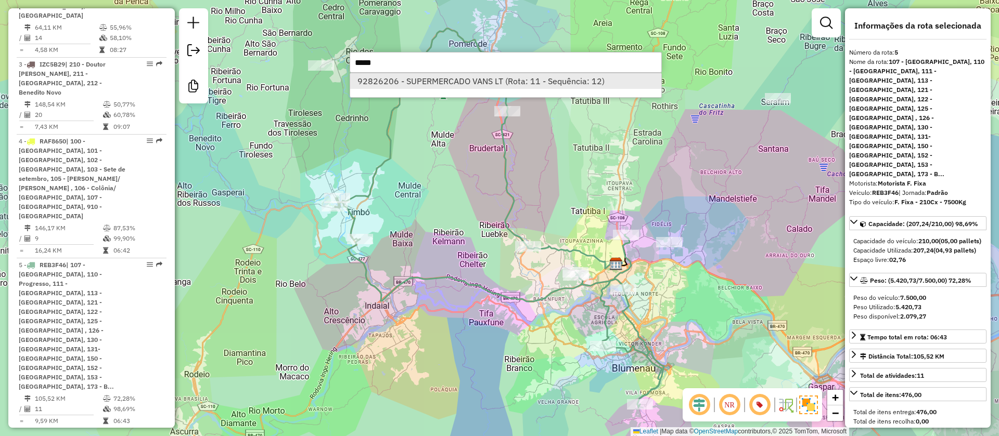
type input "*****"
click at [501, 84] on li "92826206 - SUPERMERCADO VANS LT (Rota: 11 - Sequência: 12)" at bounding box center [505, 81] width 311 height 16
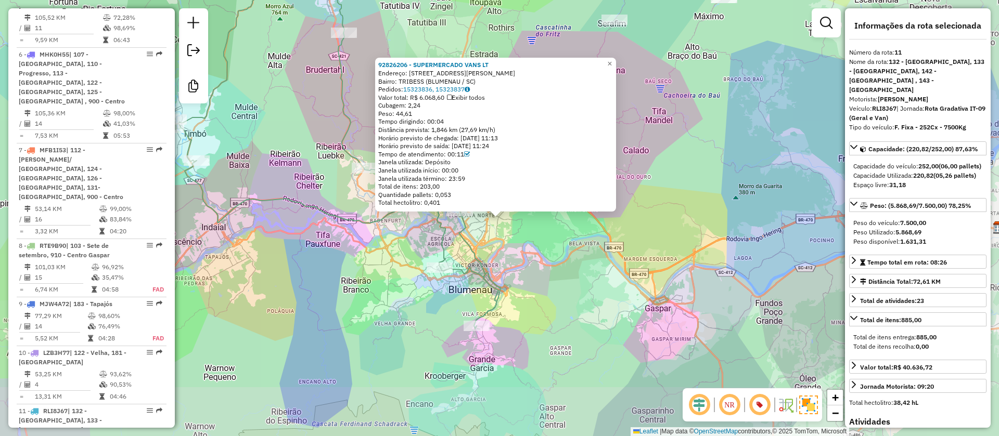
scroll to position [1159, 0]
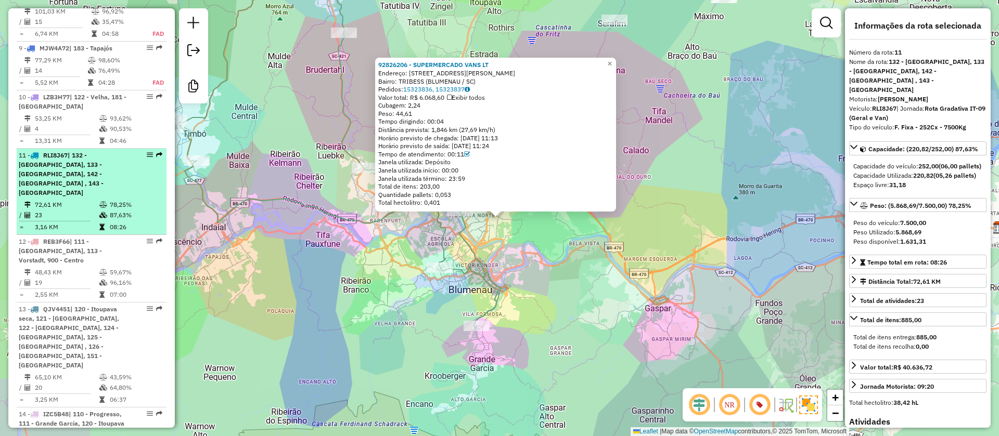
click at [117, 222] on td "08:26" at bounding box center [135, 227] width 53 height 10
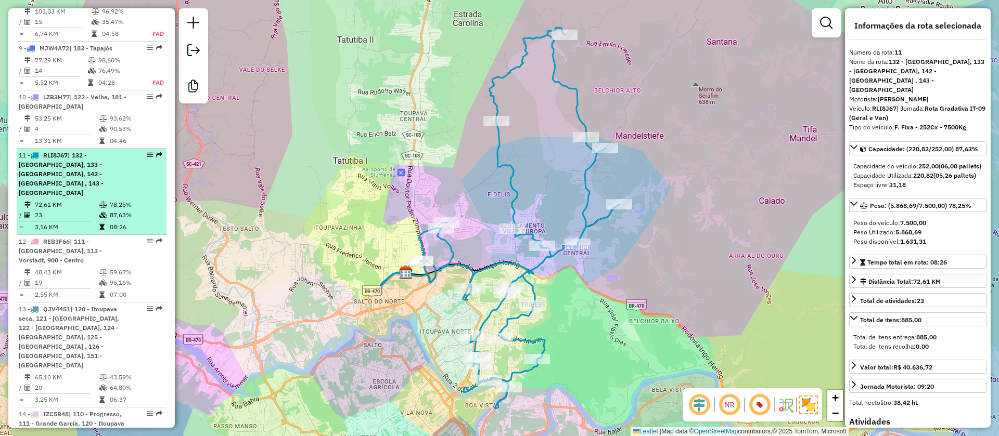
click at [111, 210] on td "87,63%" at bounding box center [135, 215] width 53 height 10
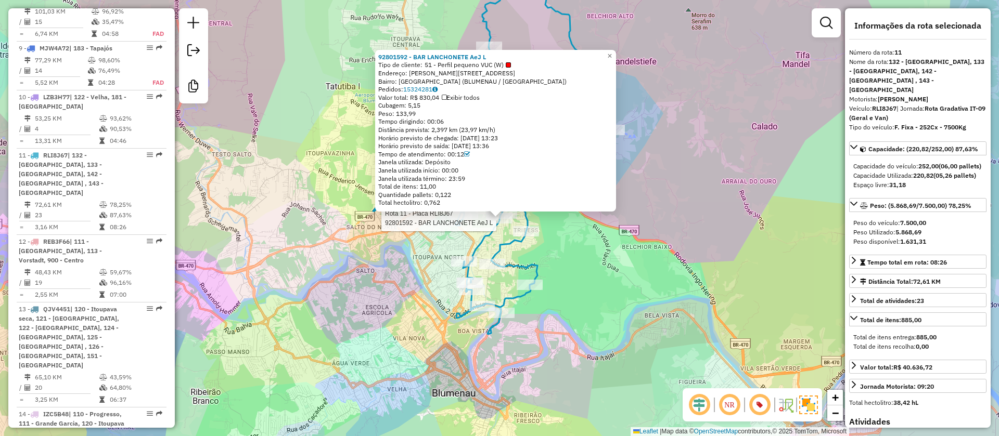
click at [600, 296] on div "Rota 11 - Placa RLI8J67 92801592 - BAR LANCHONETE AeJ L 92801592 - BAR LANCHONE…" at bounding box center [499, 218] width 999 height 436
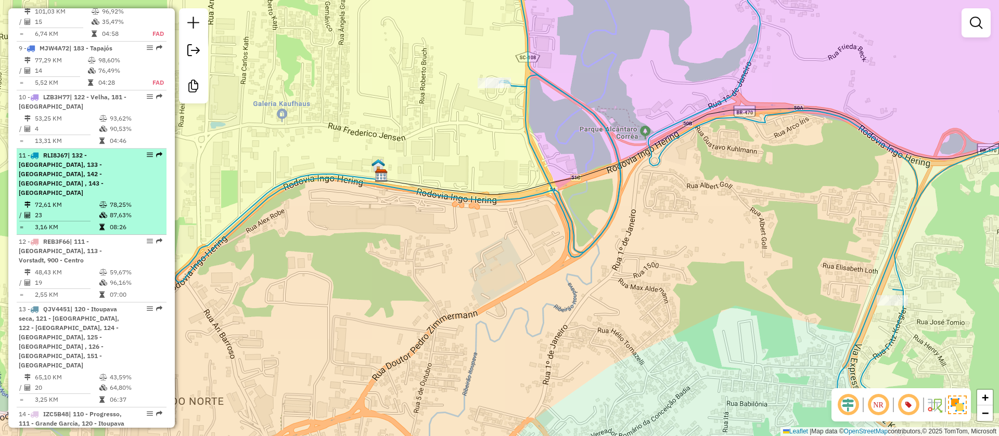
click at [91, 200] on td "72,61 KM" at bounding box center [66, 205] width 65 height 10
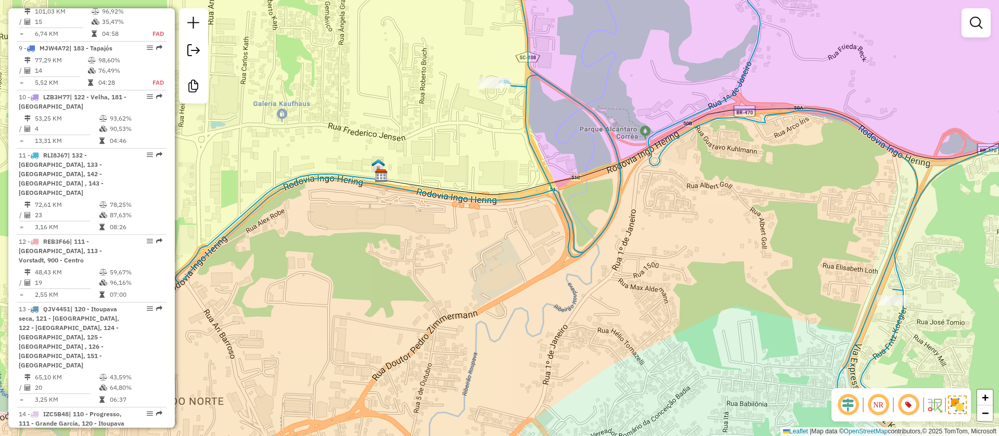
select select "**********"
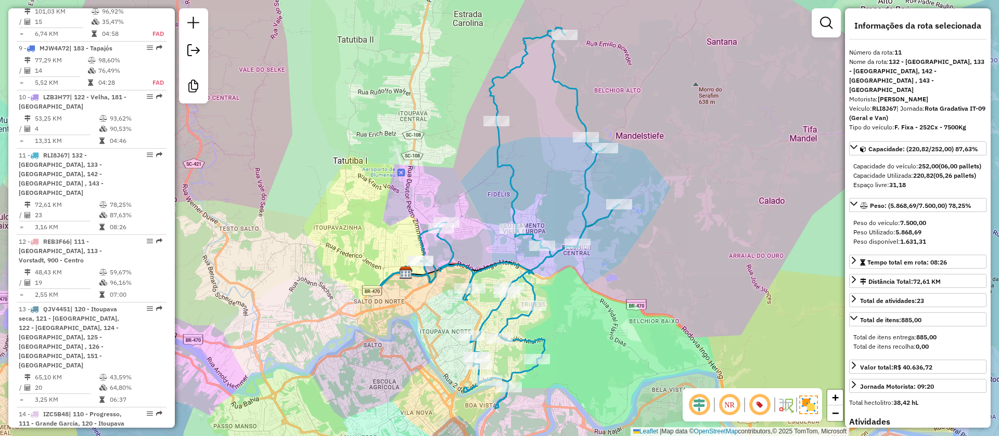
click at [887, 95] on div "Motorista: MARCELO CORACCINI" at bounding box center [917, 99] width 137 height 9
click at [887, 105] on strong "RLI8J67" at bounding box center [884, 109] width 24 height 8
copy div "RLI8J67"
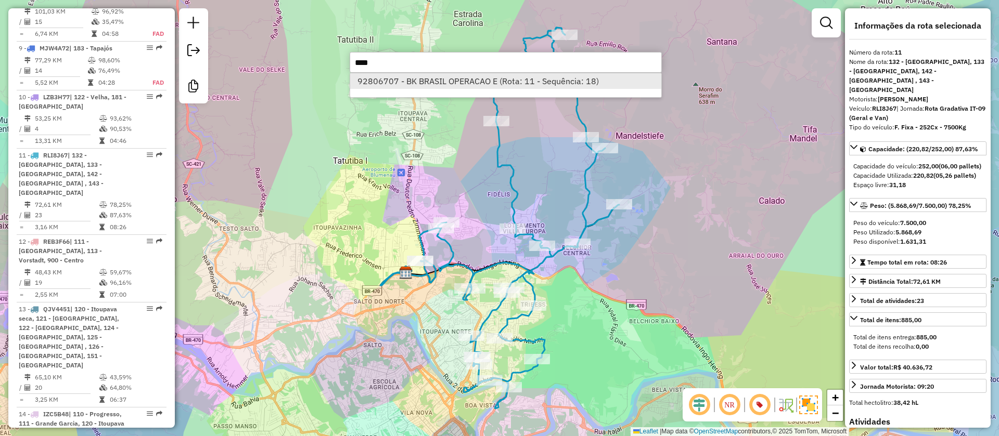
type input "****"
click at [484, 83] on li "92806707 - BK BRASIL OPERACAO E (Rota: 11 - Sequência: 18)" at bounding box center [505, 81] width 311 height 16
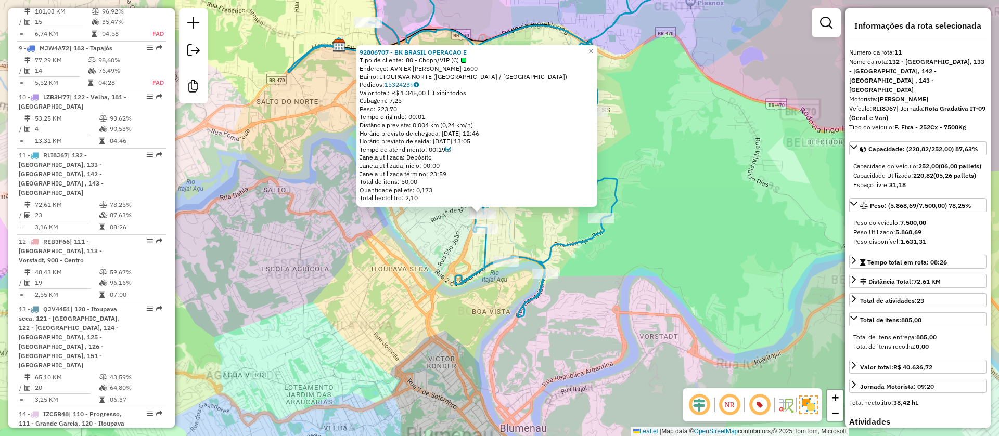
click at [519, 223] on div "92806707 - BK BRASIL OPERACAO E Tipo de cliente: 80 - Chopp/VIP (C) Endereço: A…" at bounding box center [499, 218] width 999 height 436
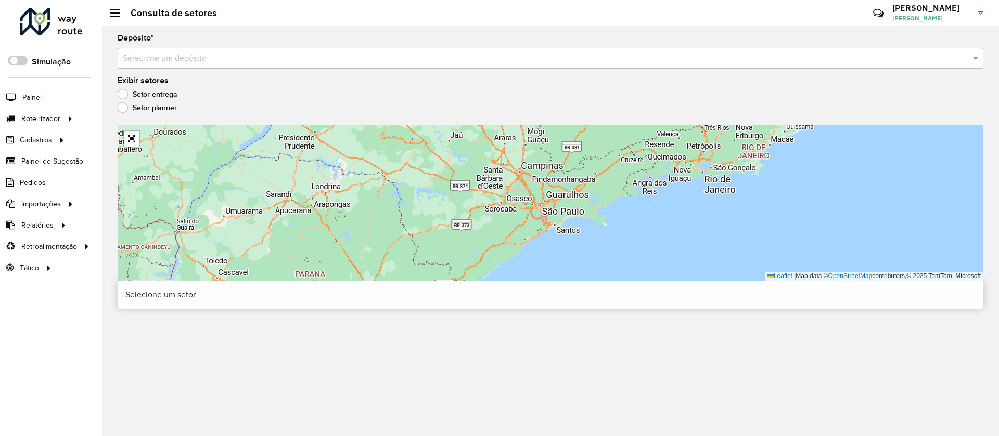
click at [249, 50] on div "Selecione um depósito" at bounding box center [551, 58] width 866 height 21
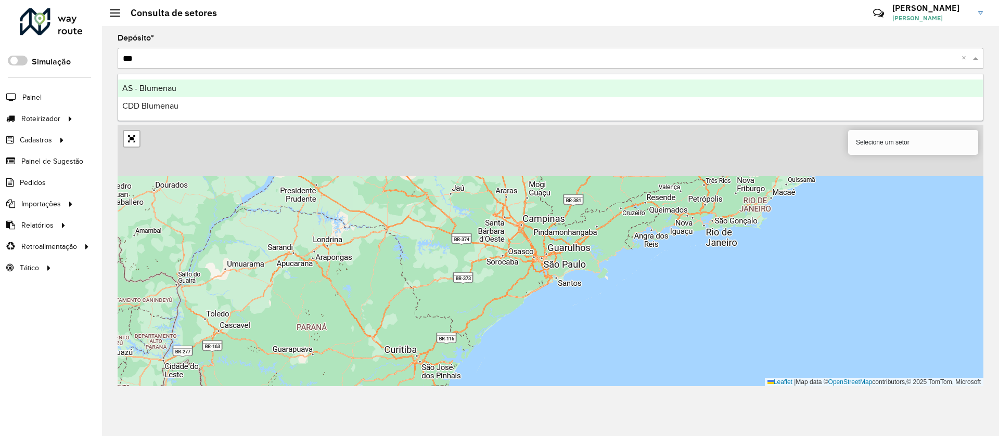
type input "****"
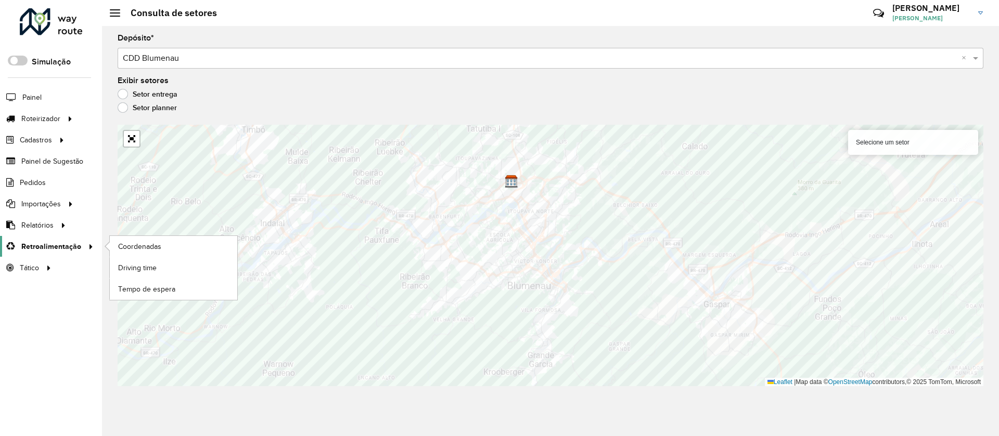
click at [74, 247] on span "Retroalimentação" at bounding box center [51, 246] width 60 height 11
click at [137, 263] on span "Driving time" at bounding box center [138, 268] width 41 height 11
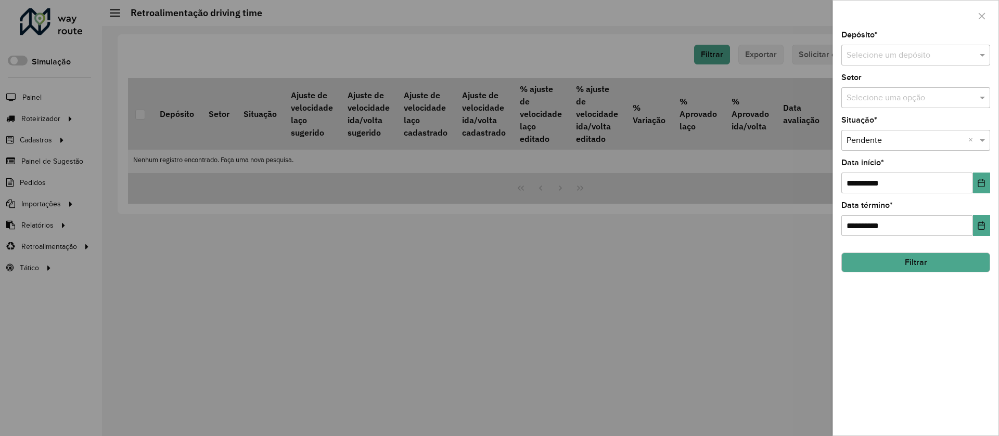
click at [893, 59] on input "text" at bounding box center [905, 55] width 118 height 12
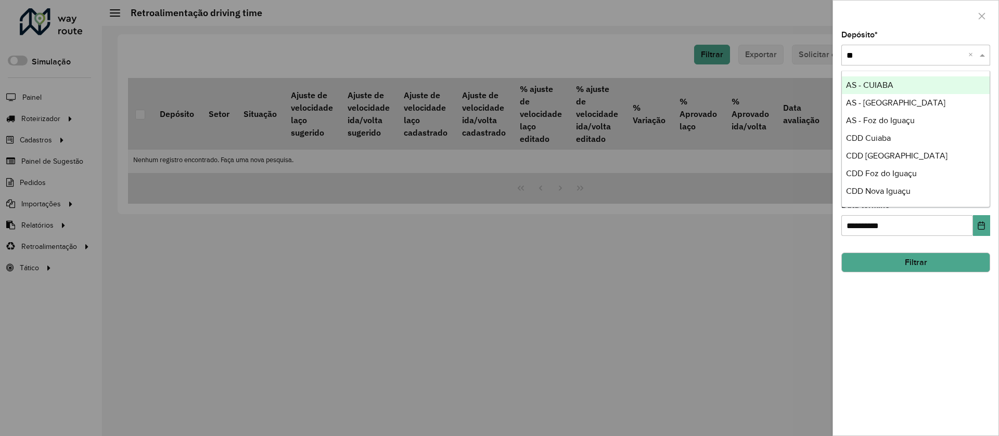
type input "***"
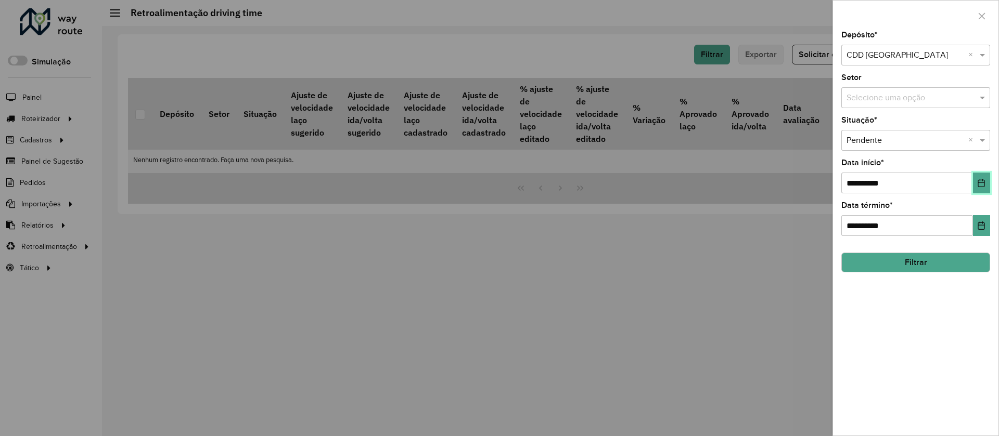
click at [982, 185] on icon "Choose Date" at bounding box center [981, 183] width 8 height 8
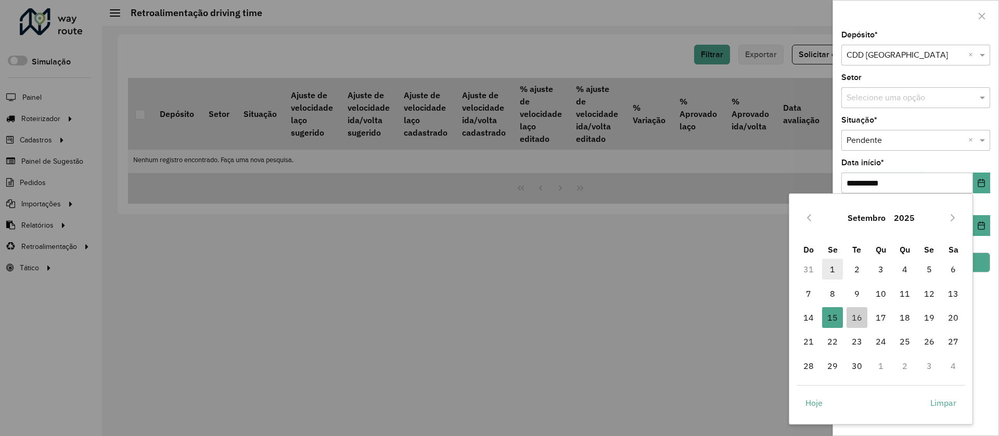
click at [835, 275] on span "1" at bounding box center [832, 269] width 21 height 21
type input "**********"
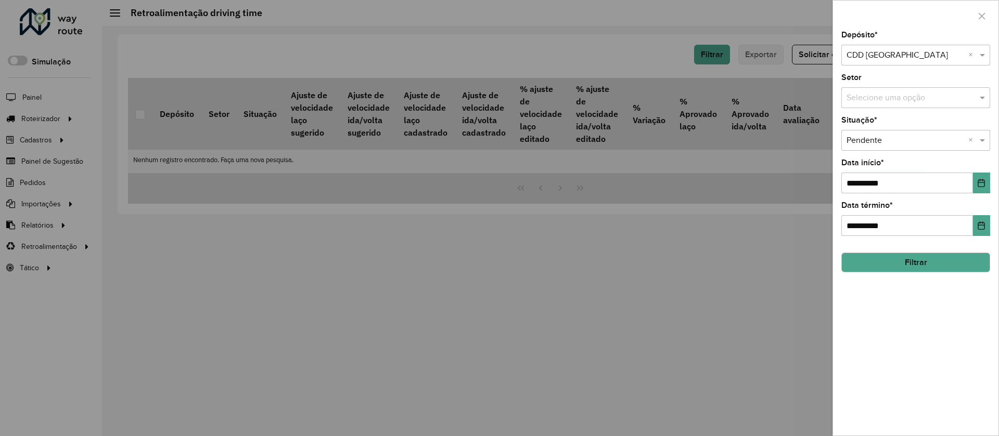
click at [900, 260] on button "Filtrar" at bounding box center [915, 263] width 149 height 20
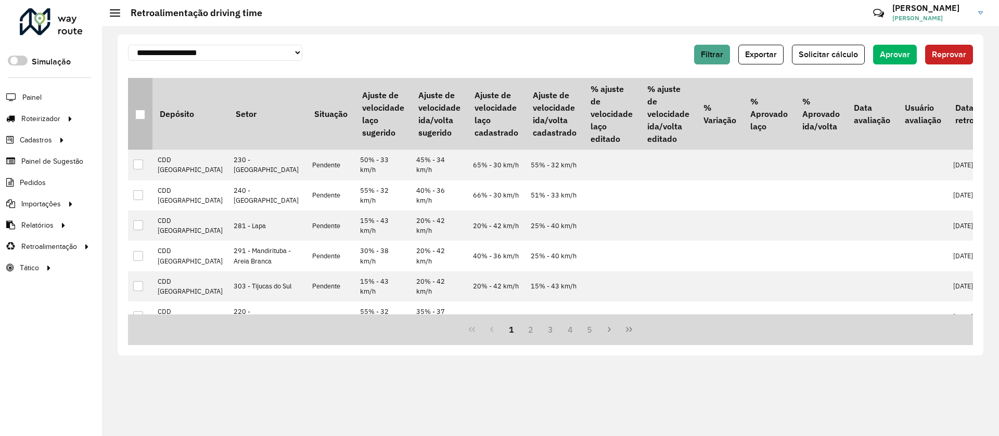
click at [140, 114] on div at bounding box center [140, 115] width 10 height 10
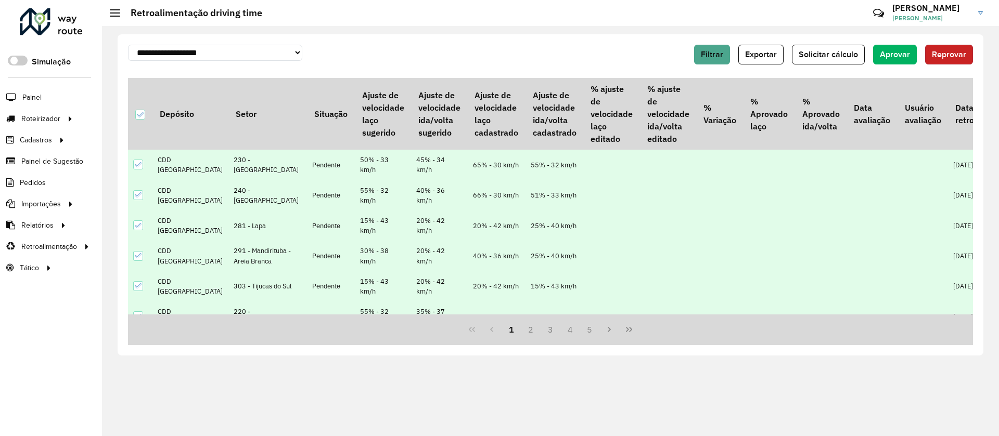
click at [933, 55] on span "Reprovar" at bounding box center [949, 54] width 34 height 9
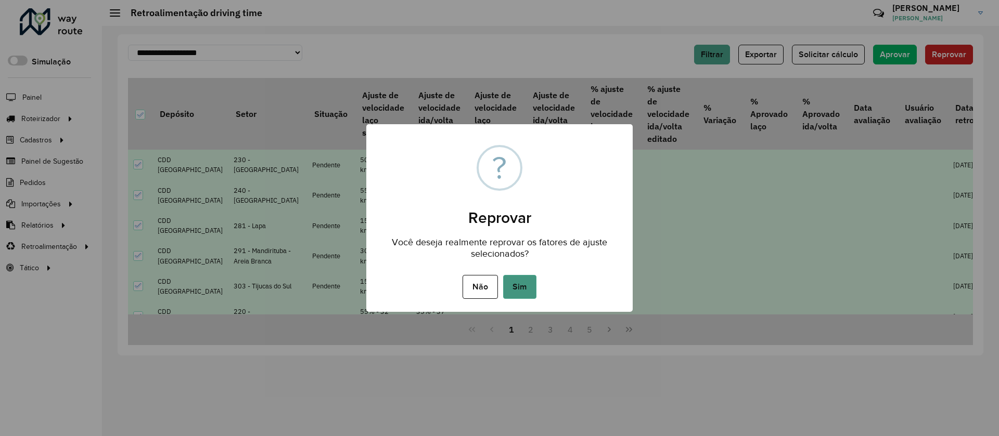
click at [525, 289] on button "Sim" at bounding box center [519, 287] width 33 height 24
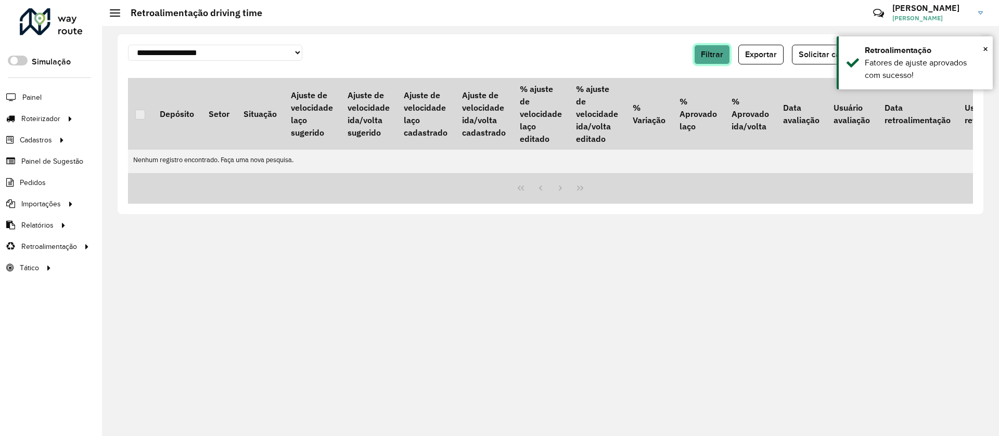
click at [728, 55] on button "Filtrar" at bounding box center [712, 55] width 36 height 20
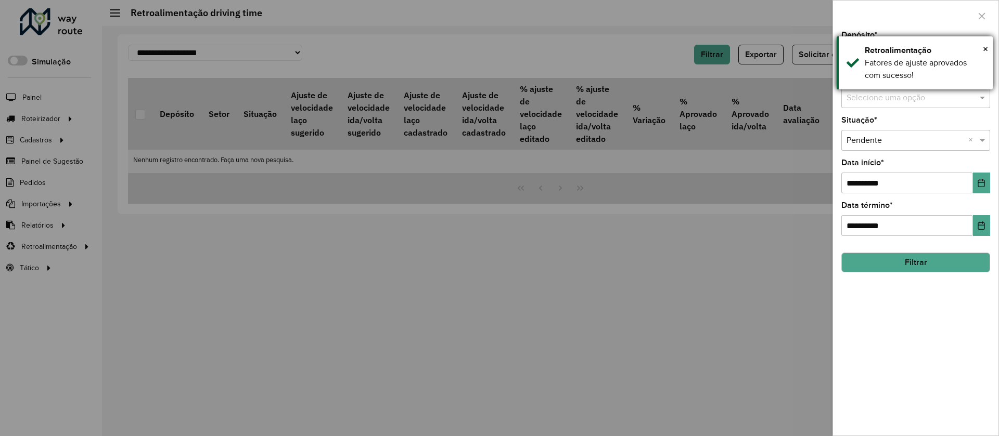
click at [989, 50] on div "× Retroalimentação Fatores de ajuste aprovados com sucesso!" at bounding box center [914, 62] width 156 height 53
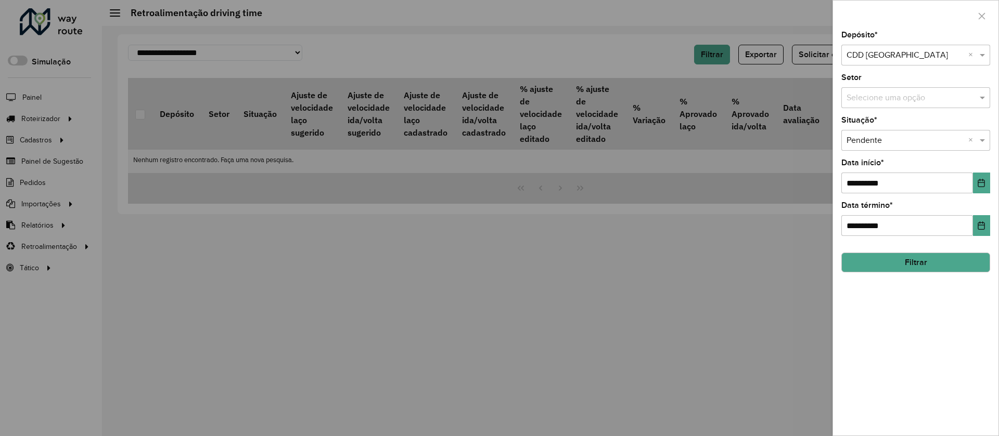
click at [919, 68] on div "**********" at bounding box center [915, 233] width 165 height 405
click at [905, 57] on input "text" at bounding box center [905, 55] width 118 height 12
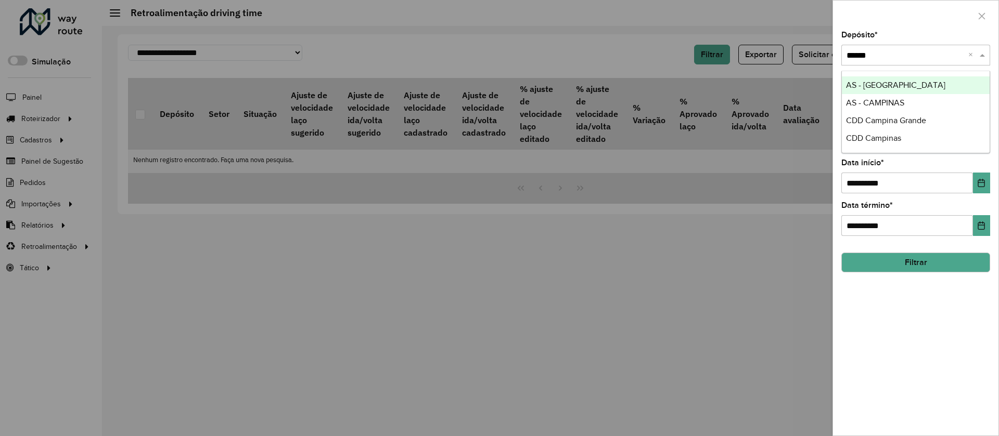
type input "*******"
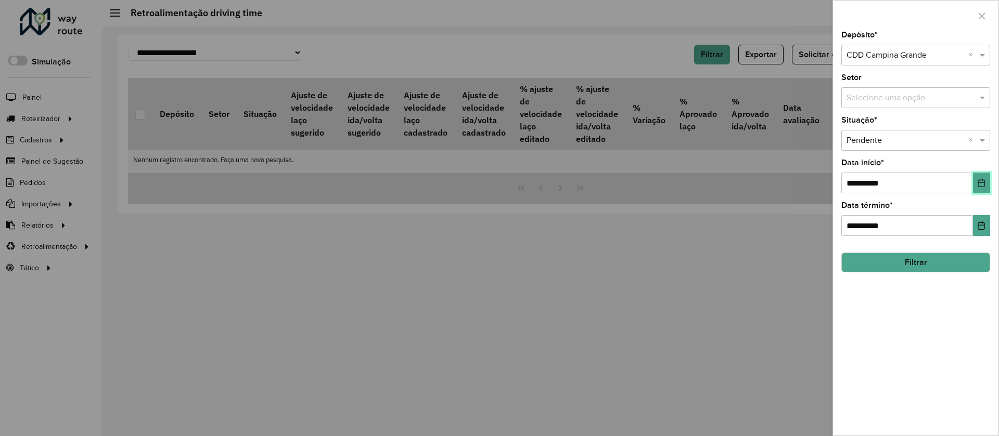
click at [982, 186] on icon "Choose Date" at bounding box center [981, 183] width 8 height 8
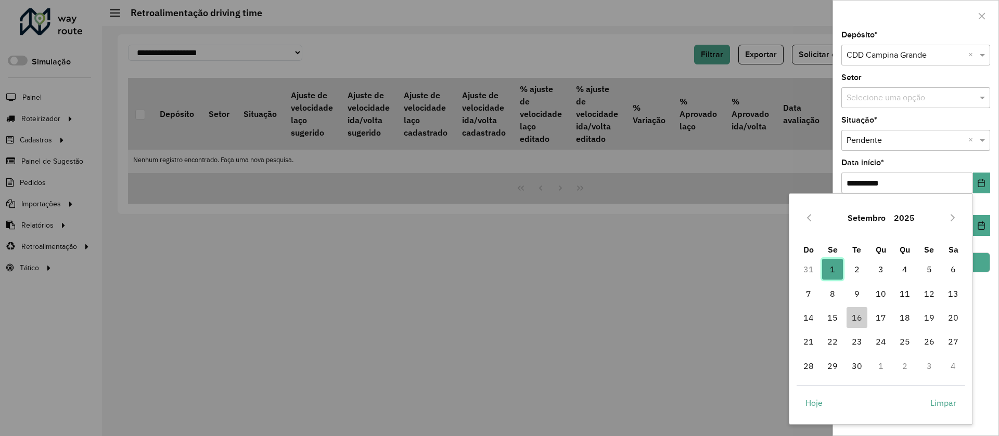
click at [827, 274] on span "1" at bounding box center [832, 269] width 21 height 21
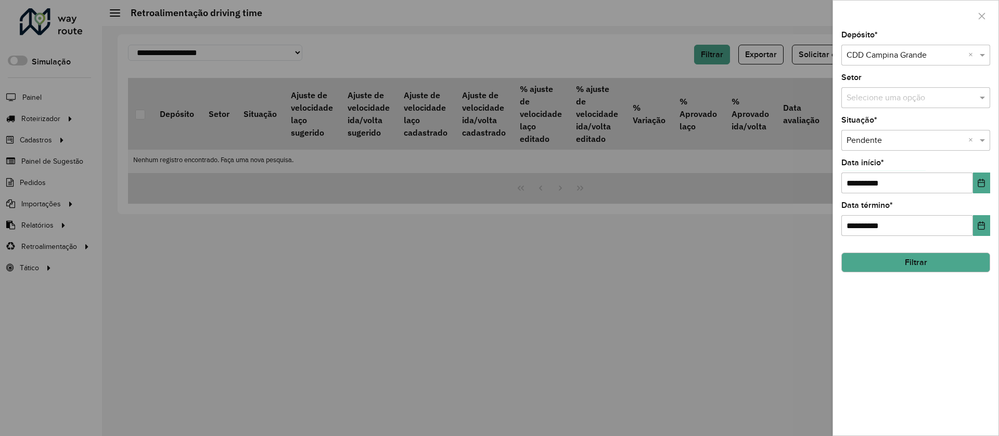
click at [913, 257] on button "Filtrar" at bounding box center [915, 263] width 149 height 20
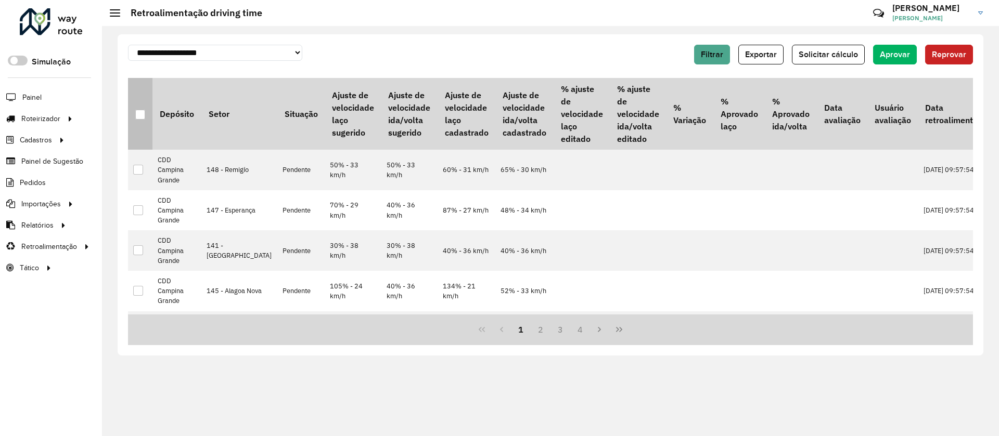
click at [140, 116] on div at bounding box center [140, 115] width 10 height 10
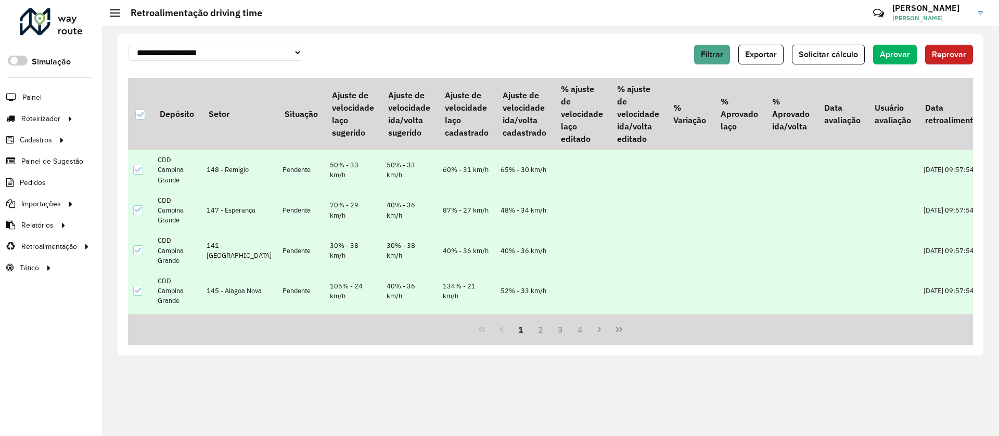
click at [959, 61] on button "Reprovar" at bounding box center [949, 55] width 48 height 20
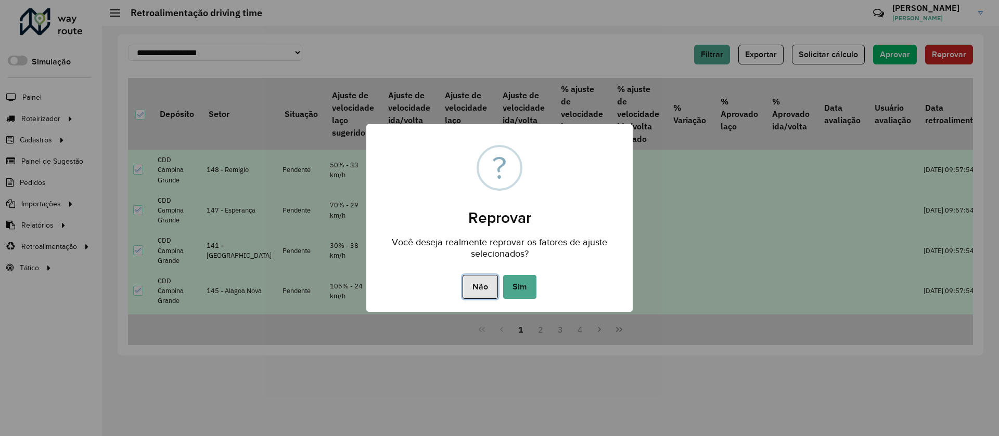
click at [475, 278] on button "Não" at bounding box center [479, 287] width 35 height 24
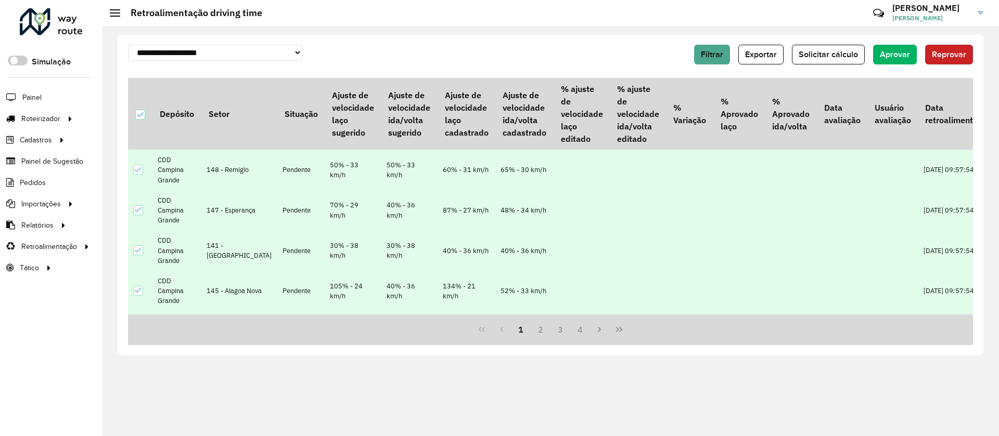
click at [945, 50] on span "Reprovar" at bounding box center [949, 54] width 34 height 9
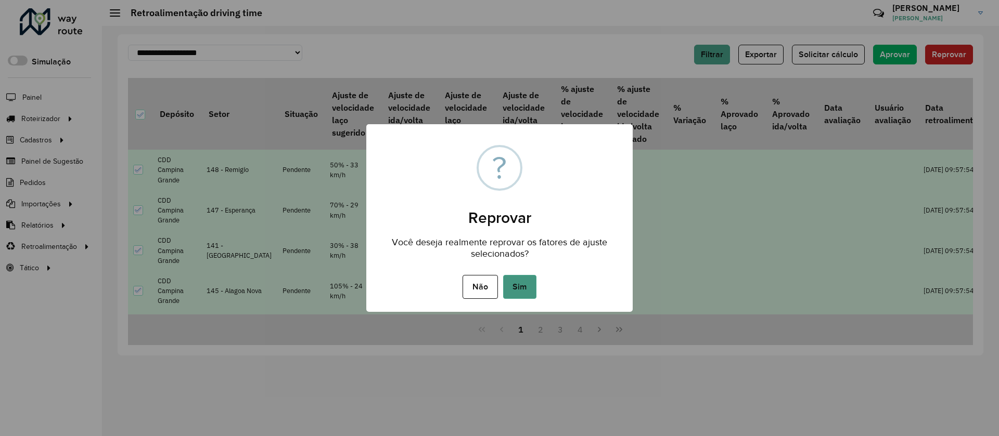
click at [519, 289] on button "Sim" at bounding box center [519, 287] width 33 height 24
